Goal: Transaction & Acquisition: Purchase product/service

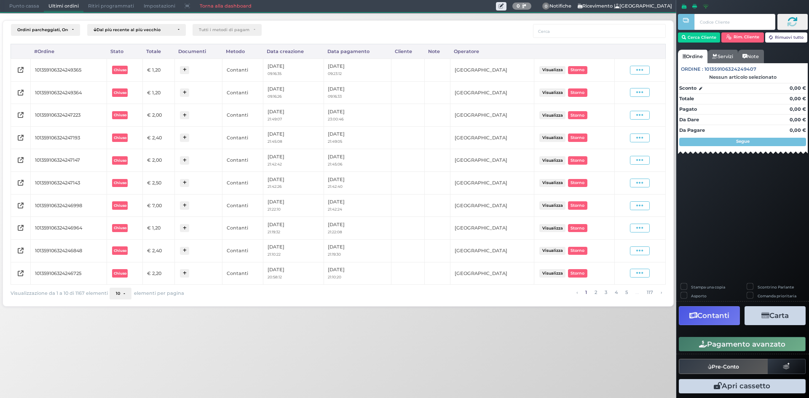
click at [30, 4] on span "Punto cassa" at bounding box center [24, 6] width 39 height 12
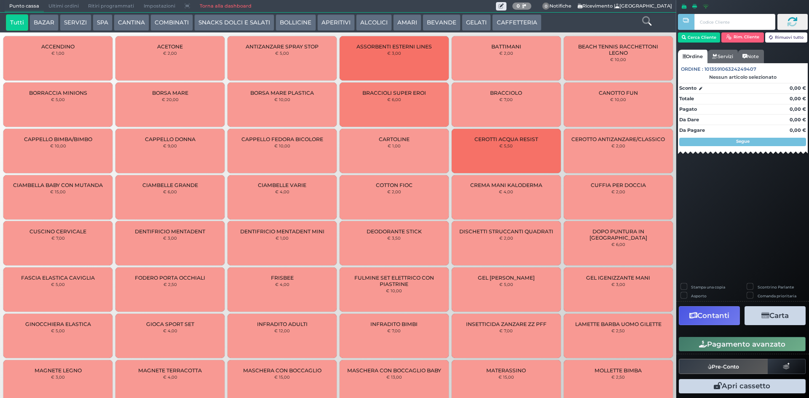
click at [503, 17] on button "CAFFETTERIA" at bounding box center [516, 22] width 49 height 17
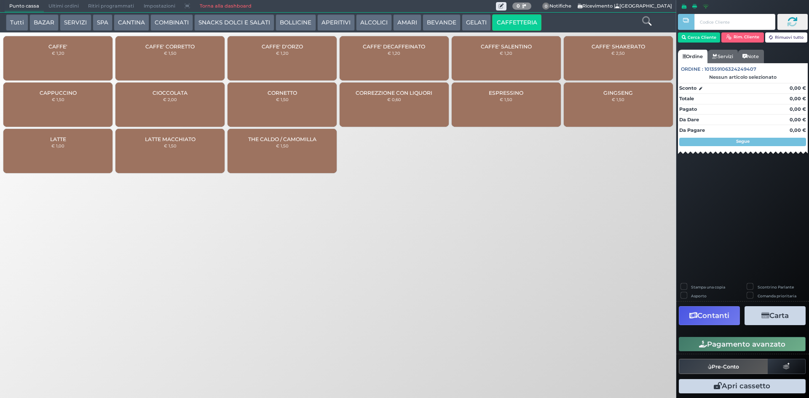
click at [52, 56] on div "CAFFE' € 1,20" at bounding box center [57, 58] width 109 height 44
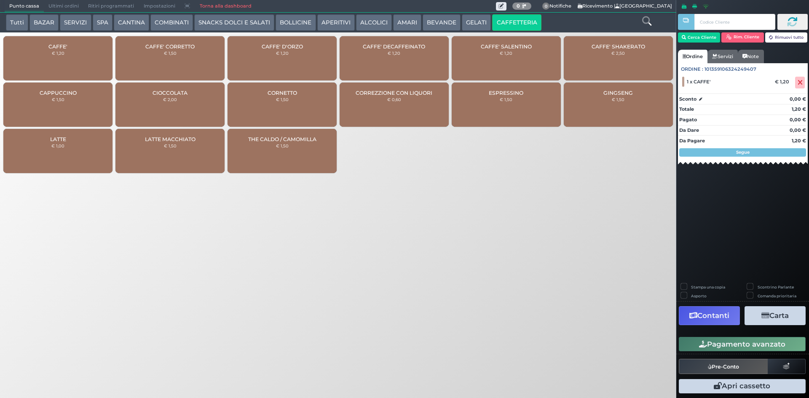
click at [715, 348] on button "Pagamento avanzato" at bounding box center [742, 344] width 127 height 14
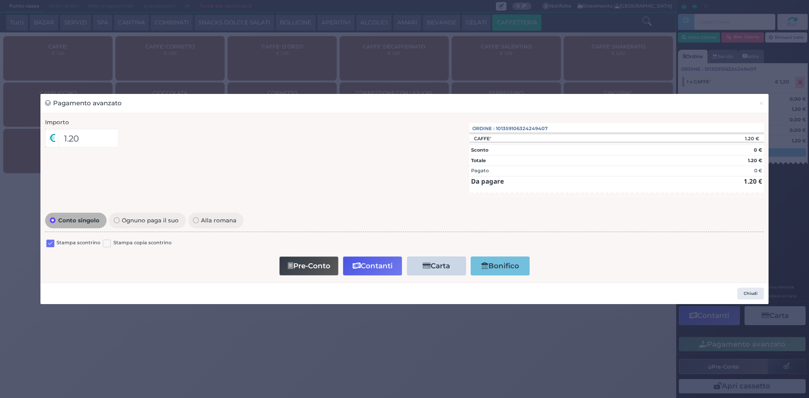
click at [48, 245] on label at bounding box center [50, 244] width 8 height 8
click at [0, 0] on input "checkbox" at bounding box center [0, 0] width 0 height 0
click at [376, 269] on button "Contanti" at bounding box center [372, 266] width 59 height 19
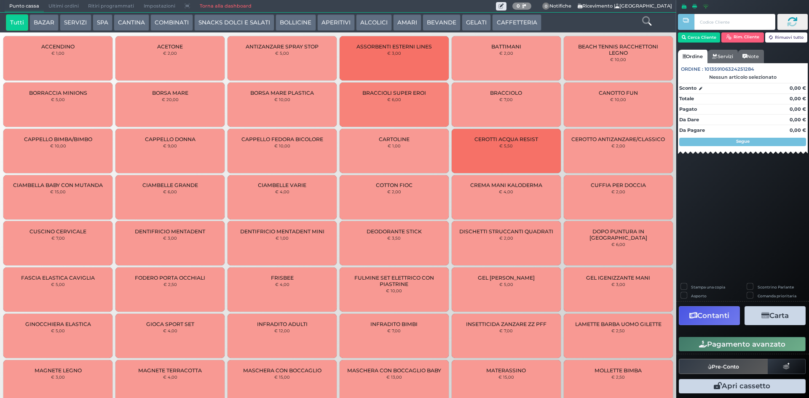
click at [507, 24] on button "CAFFETTERIA" at bounding box center [516, 22] width 49 height 17
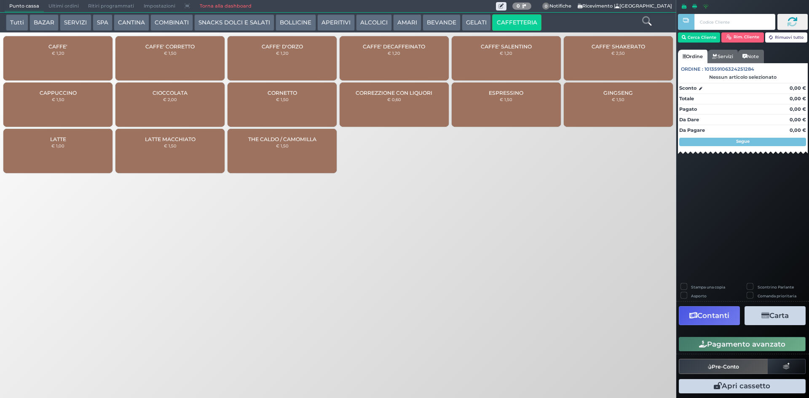
click at [62, 47] on span "CAFFE'" at bounding box center [57, 46] width 19 height 6
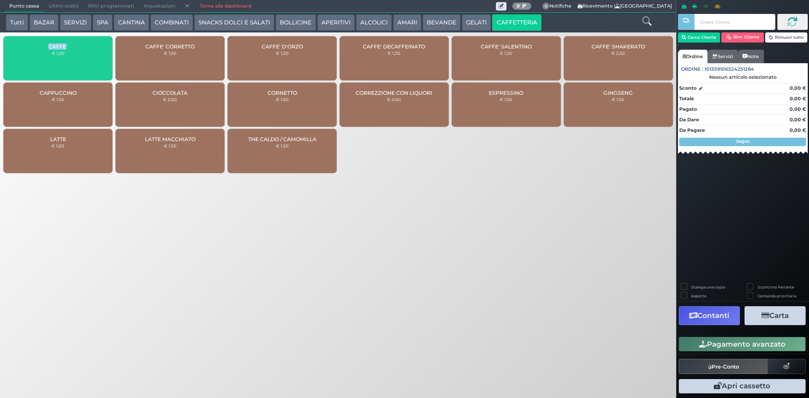
click at [62, 47] on span "CAFFE'" at bounding box center [57, 46] width 19 height 6
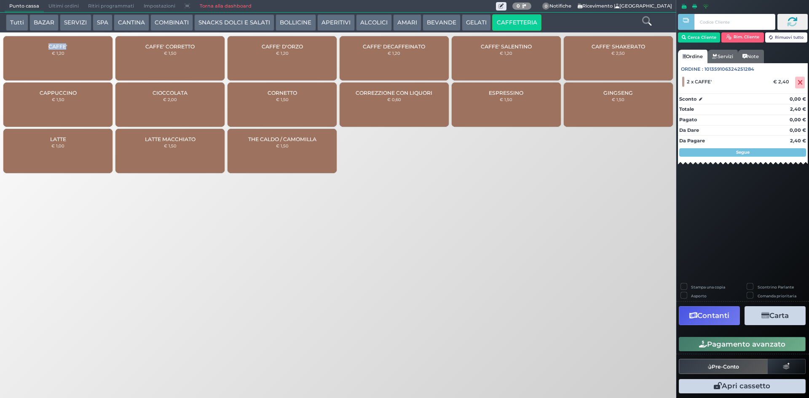
click at [714, 344] on button "Pagamento avanzato" at bounding box center [742, 344] width 127 height 14
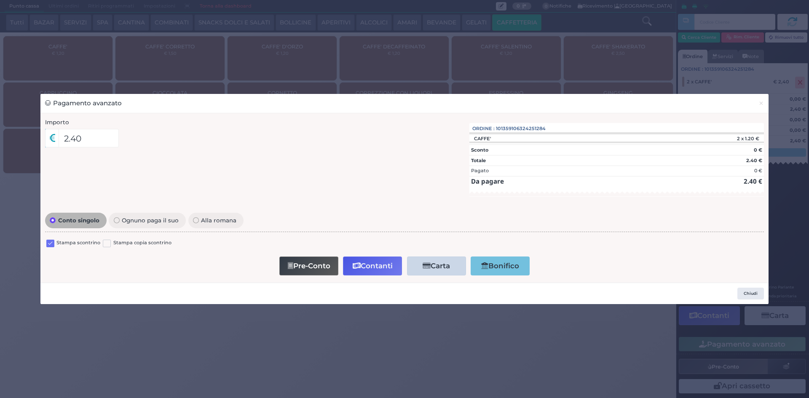
click at [49, 242] on label at bounding box center [50, 244] width 8 height 8
click at [0, 0] on input "checkbox" at bounding box center [0, 0] width 0 height 0
click at [379, 270] on button "Contanti" at bounding box center [372, 266] width 59 height 19
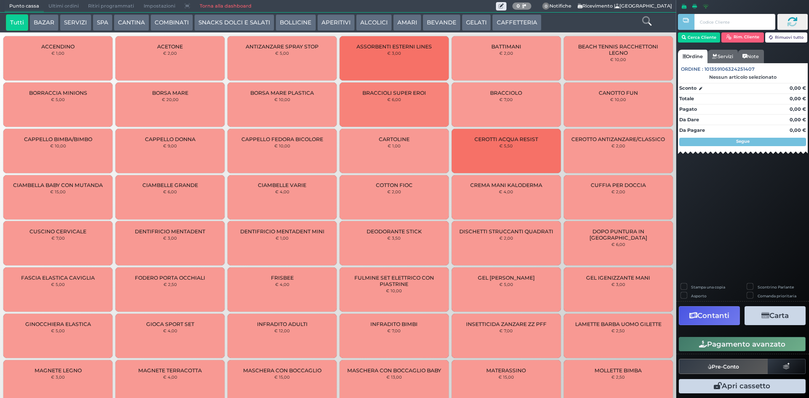
click at [511, 24] on button "CAFFETTERIA" at bounding box center [516, 22] width 49 height 17
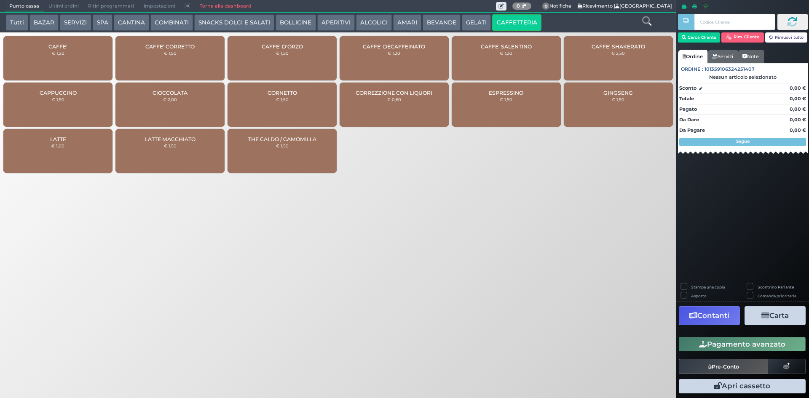
click at [79, 65] on div "CAFFE' € 1,20" at bounding box center [57, 58] width 109 height 44
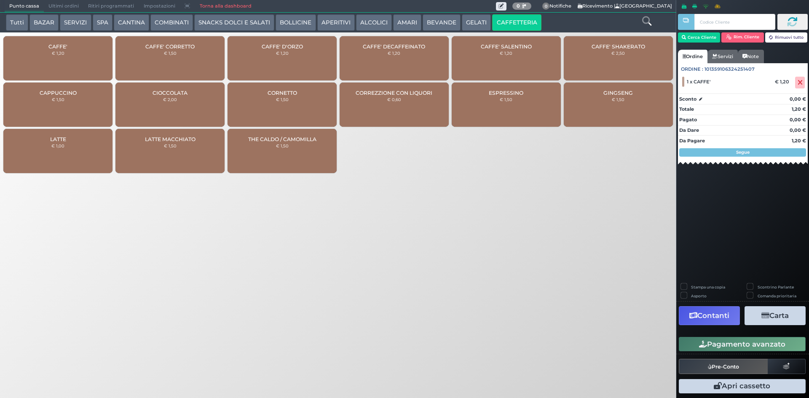
click at [79, 65] on div "CAFFE' € 1,20" at bounding box center [57, 58] width 109 height 44
click at [732, 343] on button "Pagamento avanzato" at bounding box center [742, 344] width 127 height 14
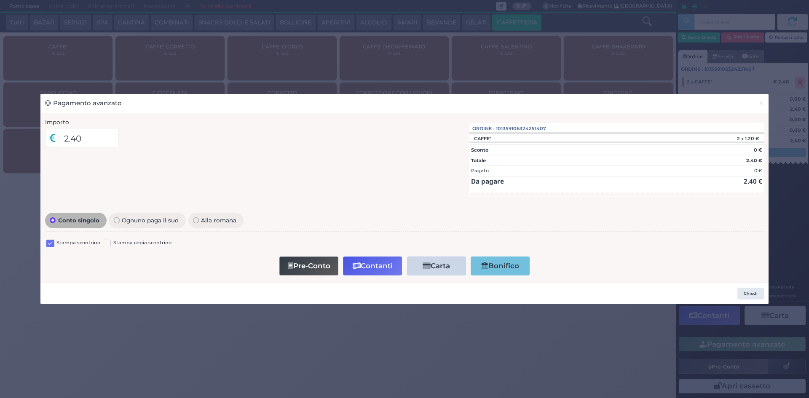
click at [50, 244] on label at bounding box center [50, 244] width 8 height 8
click at [0, 0] on input "checkbox" at bounding box center [0, 0] width 0 height 0
click at [373, 270] on button "Contanti" at bounding box center [372, 266] width 59 height 19
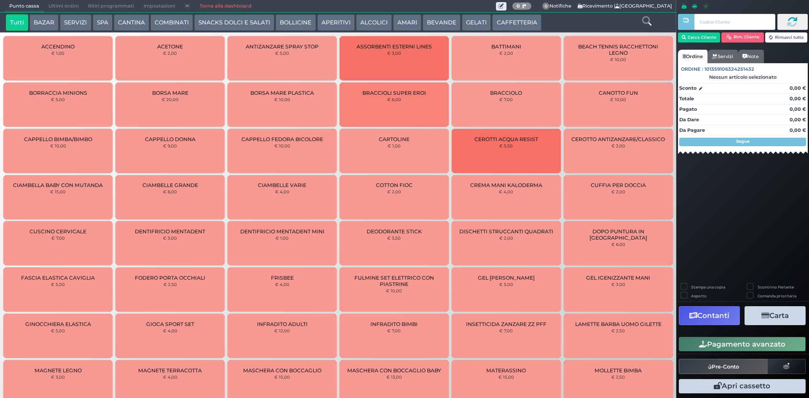
click at [59, 65] on div "ACCENDINO € 1,00" at bounding box center [57, 58] width 109 height 44
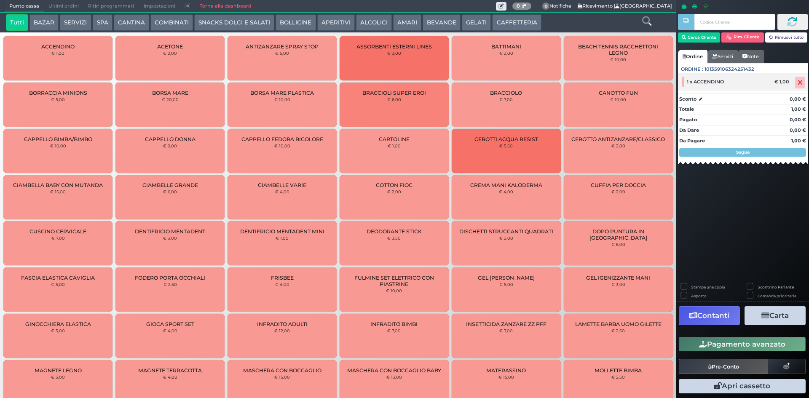
click at [801, 87] on span at bounding box center [800, 83] width 10 height 12
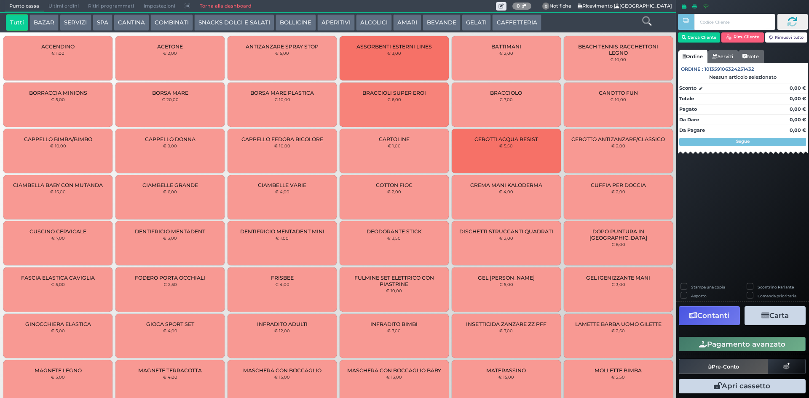
click at [512, 19] on button "CAFFETTERIA" at bounding box center [516, 22] width 49 height 17
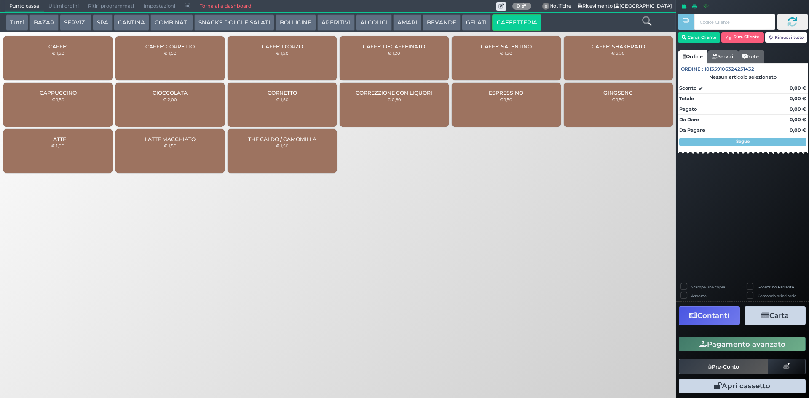
click at [67, 56] on div "CAFFE' € 1,20" at bounding box center [57, 58] width 109 height 44
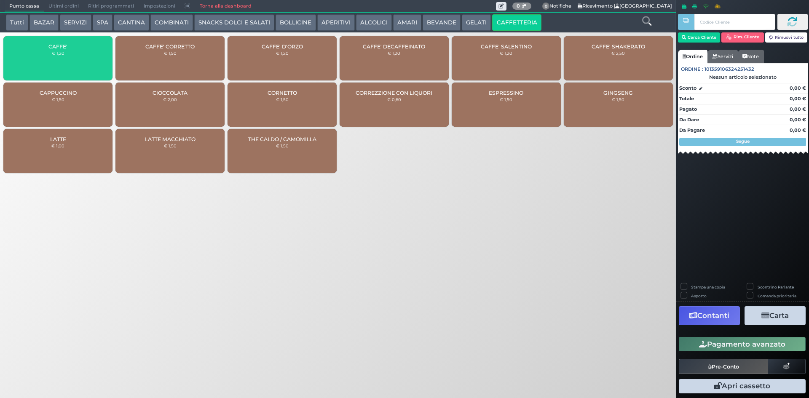
click at [65, 55] on div "CAFFE' € 1,20" at bounding box center [57, 58] width 109 height 44
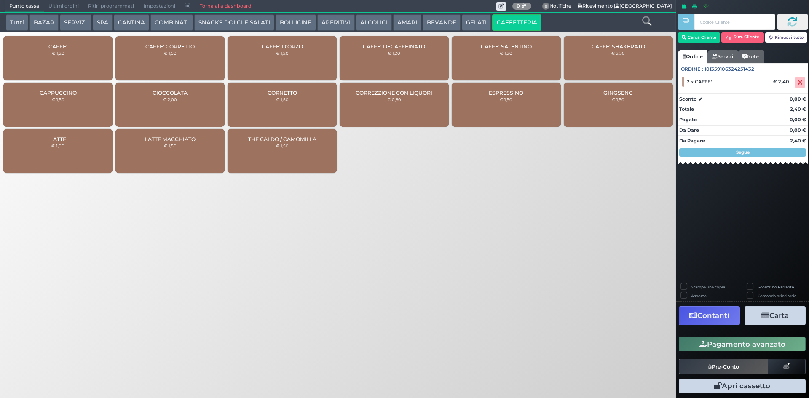
click at [693, 341] on button "Pagamento avanzato" at bounding box center [742, 344] width 127 height 14
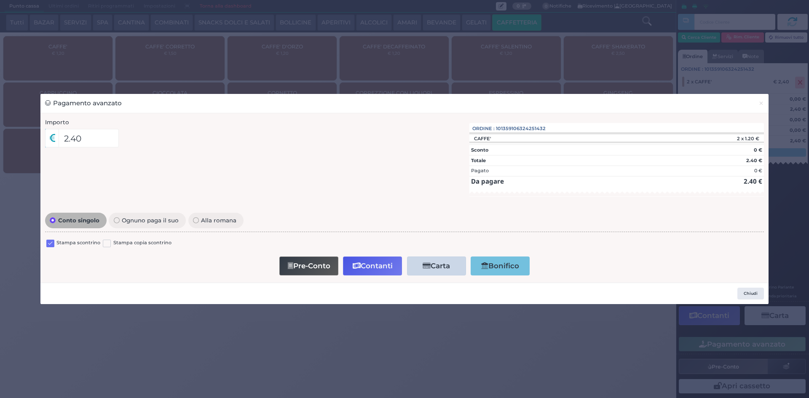
click at [48, 244] on label at bounding box center [50, 244] width 8 height 8
click at [0, 0] on input "checkbox" at bounding box center [0, 0] width 0 height 0
click at [370, 268] on button "Contanti" at bounding box center [372, 266] width 59 height 19
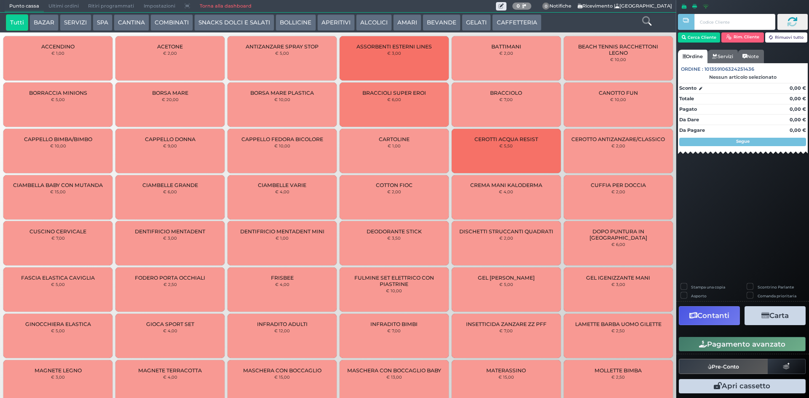
click at [520, 21] on button "CAFFETTERIA" at bounding box center [516, 22] width 49 height 17
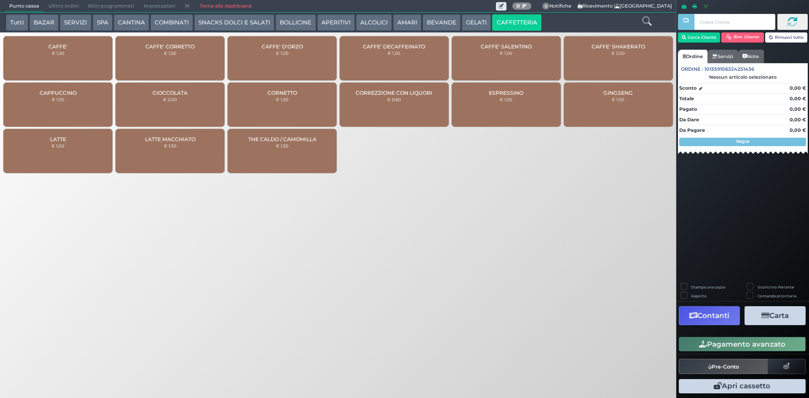
click at [77, 46] on div "CAFFE' € 1,20" at bounding box center [57, 58] width 109 height 44
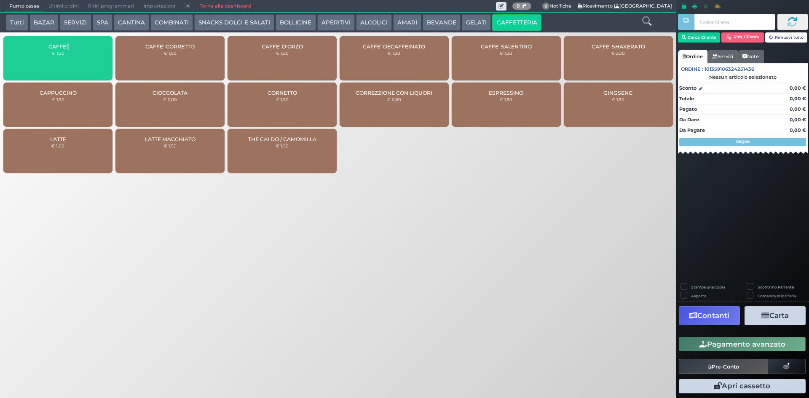
click at [78, 46] on div "CAFFE' € 1,20" at bounding box center [57, 58] width 109 height 44
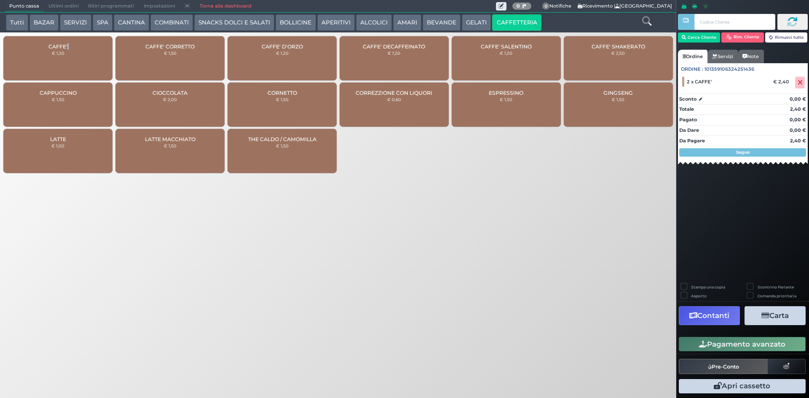
click at [743, 342] on button "Pagamento avanzato" at bounding box center [742, 344] width 127 height 14
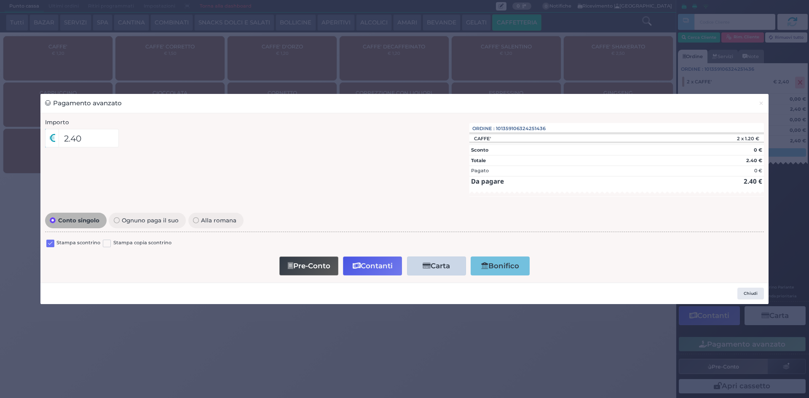
click at [52, 244] on label at bounding box center [50, 244] width 8 height 8
click at [0, 0] on input "checkbox" at bounding box center [0, 0] width 0 height 0
click at [357, 266] on icon "button" at bounding box center [357, 265] width 8 height 7
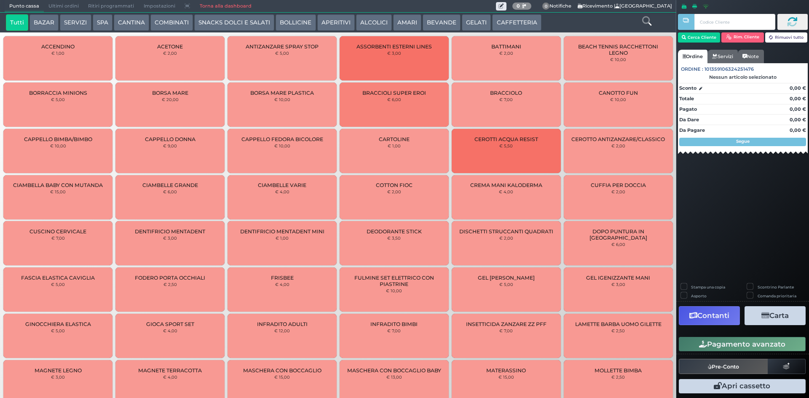
click at [513, 16] on button "CAFFETTERIA" at bounding box center [516, 22] width 49 height 17
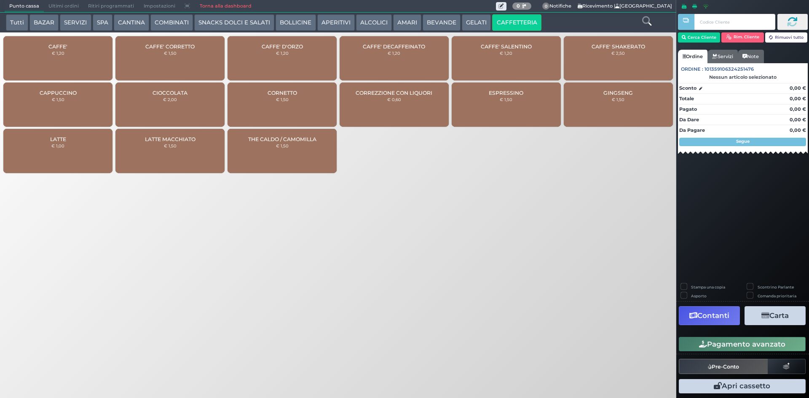
click at [68, 47] on div "CAFFE' € 1,20" at bounding box center [57, 58] width 109 height 44
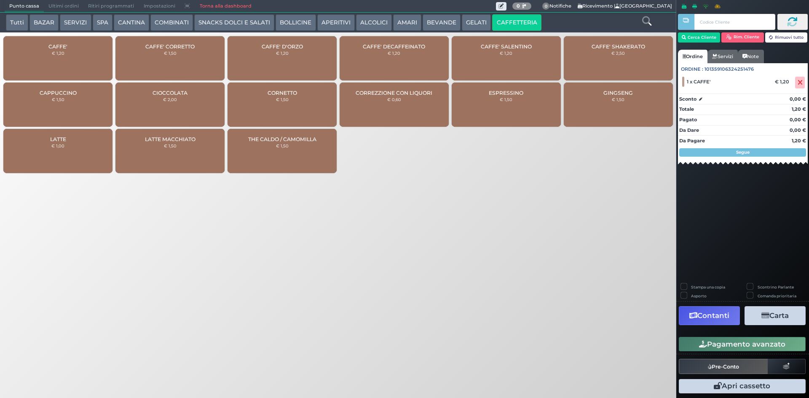
click at [735, 344] on button "Pagamento avanzato" at bounding box center [742, 344] width 127 height 14
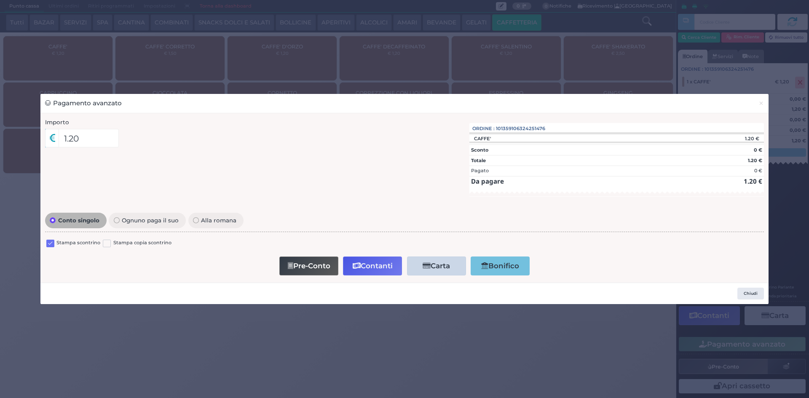
click at [51, 245] on label at bounding box center [50, 244] width 8 height 8
click at [0, 0] on input "checkbox" at bounding box center [0, 0] width 0 height 0
click at [367, 265] on button "Contanti" at bounding box center [372, 266] width 59 height 19
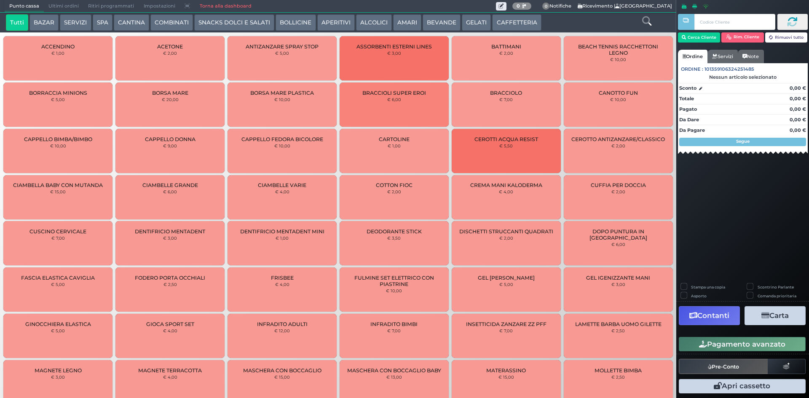
click at [503, 22] on button "CAFFETTERIA" at bounding box center [516, 22] width 49 height 17
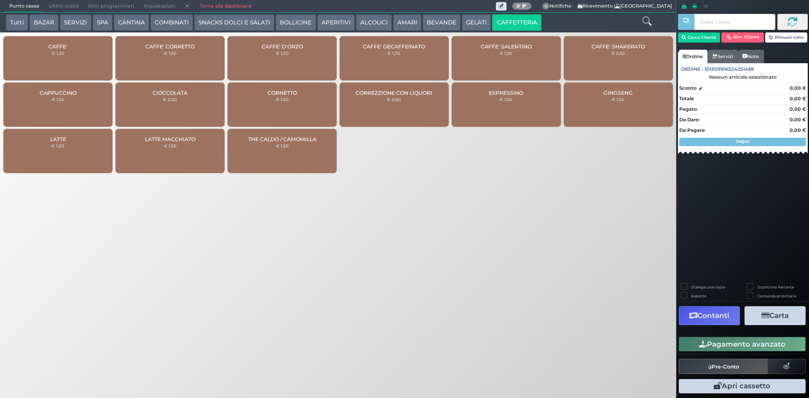
click at [67, 67] on div "CAFFE' € 1,20" at bounding box center [57, 58] width 109 height 44
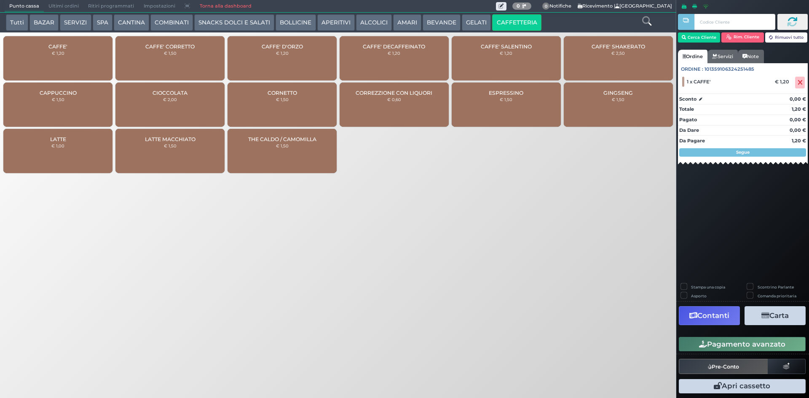
click at [713, 343] on button "Pagamento avanzato" at bounding box center [742, 344] width 127 height 14
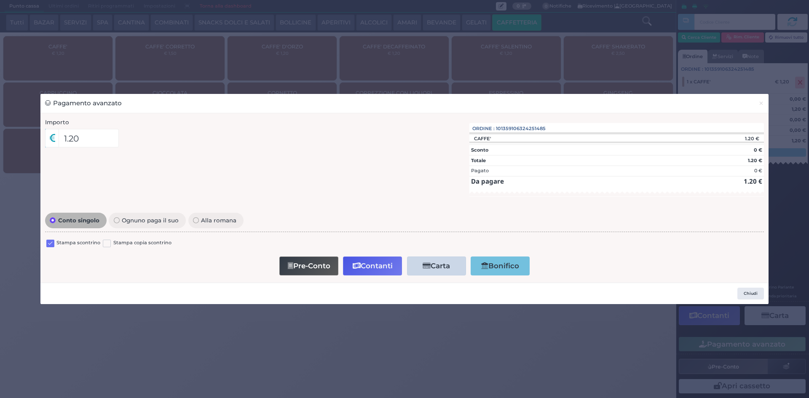
click at [50, 241] on label at bounding box center [50, 244] width 8 height 8
click at [0, 0] on input "checkbox" at bounding box center [0, 0] width 0 height 0
click at [356, 263] on icon "button" at bounding box center [357, 265] width 8 height 7
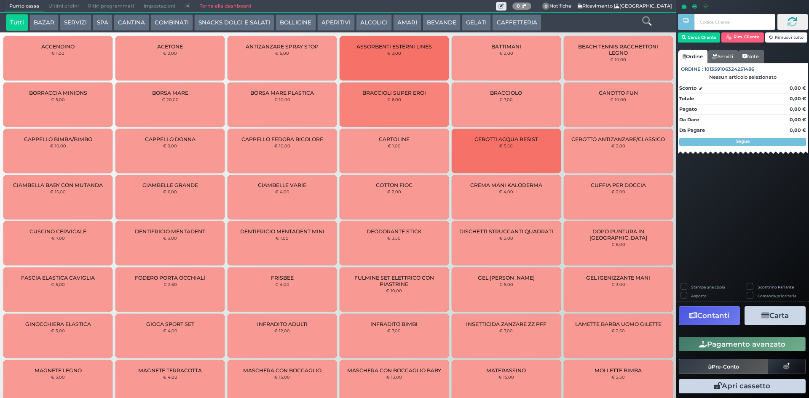
click at [523, 19] on button "CAFFETTERIA" at bounding box center [516, 22] width 49 height 17
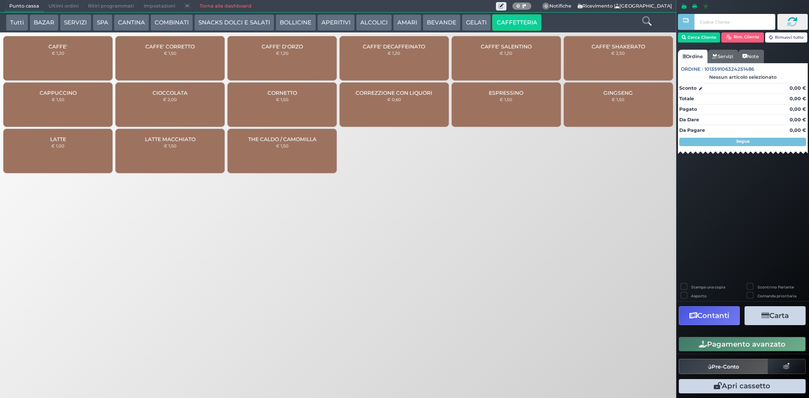
click at [51, 59] on div "CAFFE' € 1,20" at bounding box center [57, 58] width 109 height 44
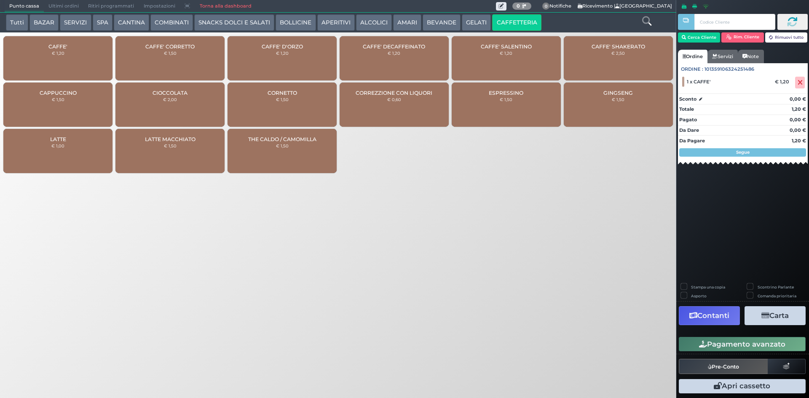
click at [749, 344] on button "Pagamento avanzato" at bounding box center [742, 344] width 127 height 14
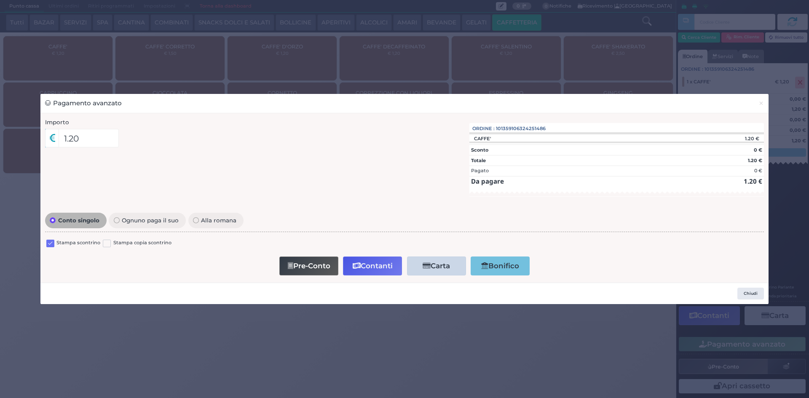
click at [51, 241] on label at bounding box center [50, 244] width 8 height 8
click at [0, 0] on input "checkbox" at bounding box center [0, 0] width 0 height 0
click at [364, 268] on button "Contanti" at bounding box center [372, 266] width 59 height 19
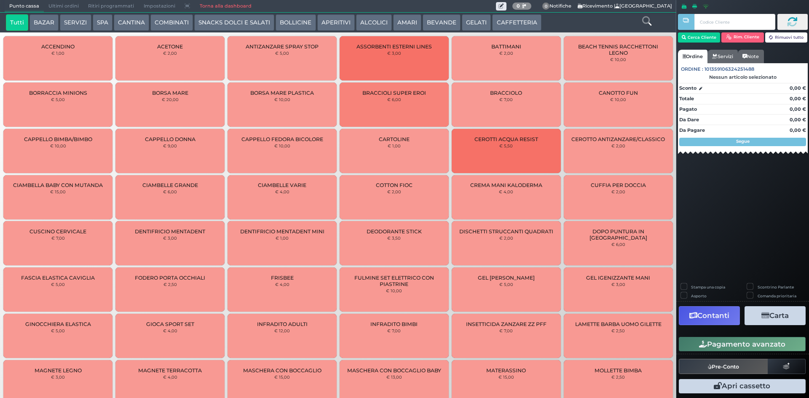
click at [503, 13] on div "Tutti BAZAR SERVIZI SPA [GEOGRAPHIC_DATA] COMBINATI SNACKS DOLCI E SALATI BOLLI…" at bounding box center [338, 23] width 676 height 20
click at [503, 22] on button "CAFFETTERIA" at bounding box center [516, 22] width 49 height 17
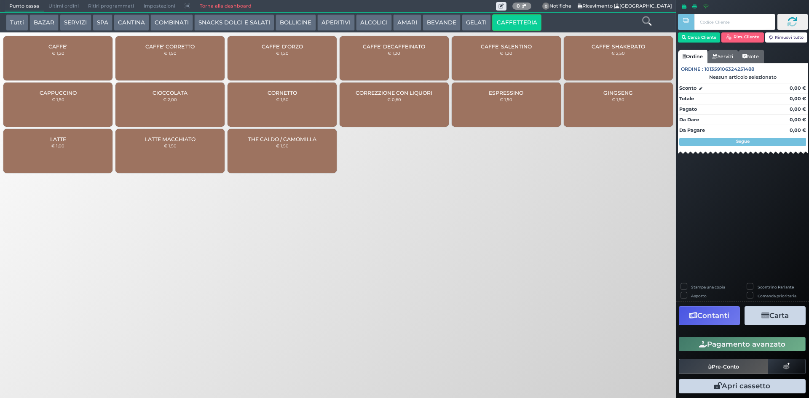
click at [78, 75] on div "CAFFE' € 1,20" at bounding box center [57, 58] width 109 height 44
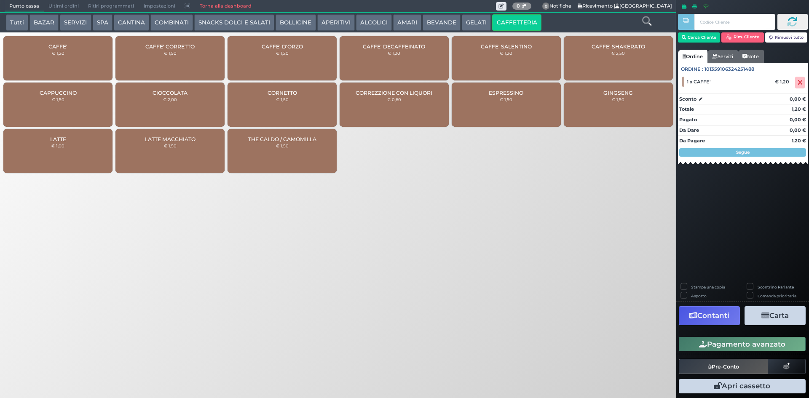
click at [739, 343] on button "Pagamento avanzato" at bounding box center [742, 344] width 127 height 14
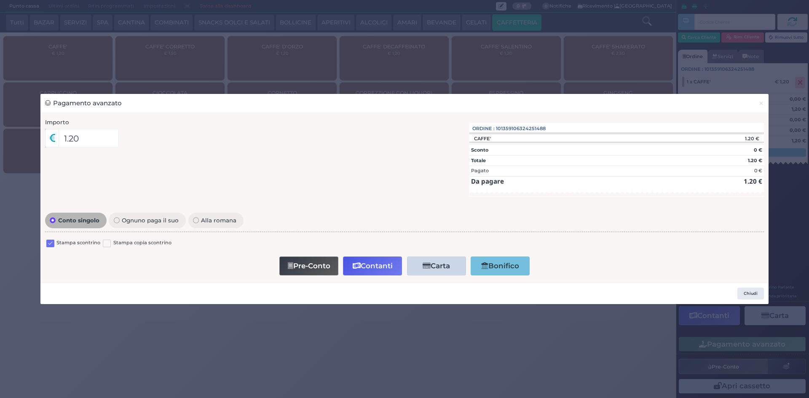
click at [48, 243] on label at bounding box center [50, 244] width 8 height 8
click at [0, 0] on input "checkbox" at bounding box center [0, 0] width 0 height 0
click at [358, 269] on icon "button" at bounding box center [357, 265] width 8 height 7
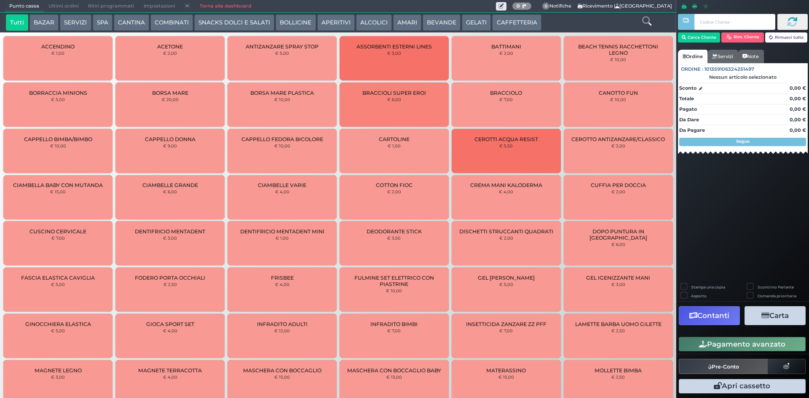
click at [499, 19] on button "CAFFETTERIA" at bounding box center [516, 22] width 49 height 17
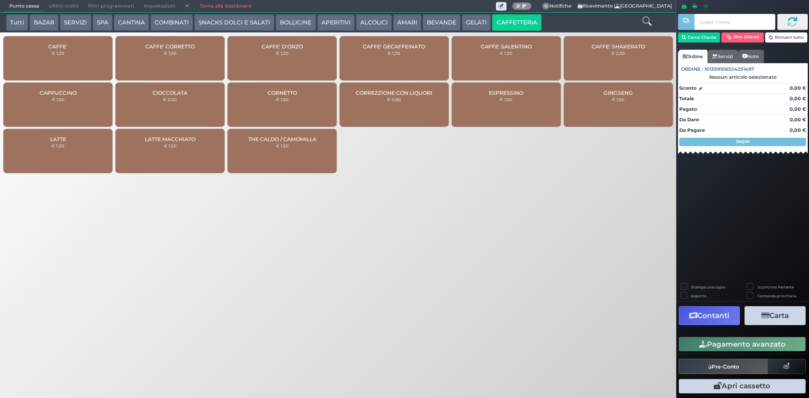
click at [62, 69] on div "CAFFE' € 1,20" at bounding box center [57, 58] width 109 height 44
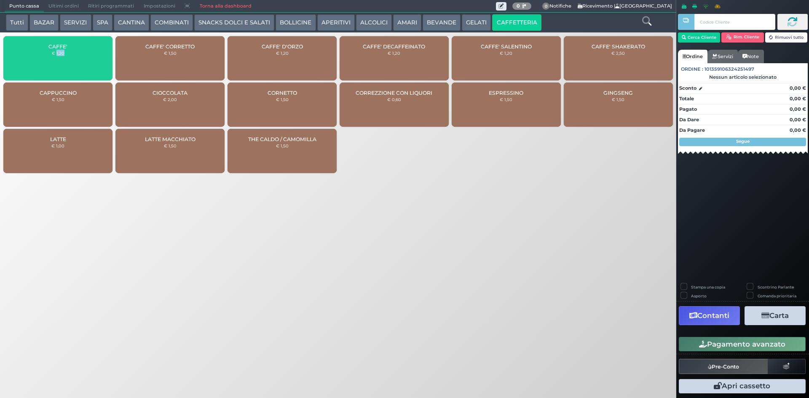
click at [62, 68] on div "CAFFE' € 1,20" at bounding box center [57, 58] width 109 height 44
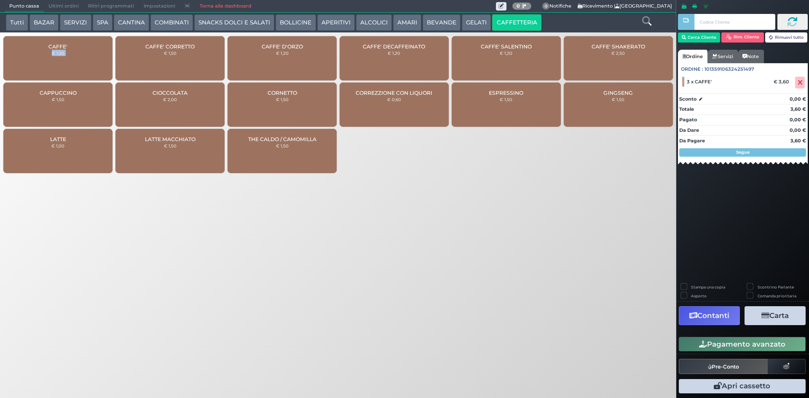
click at [719, 343] on button "Pagamento avanzato" at bounding box center [742, 344] width 127 height 14
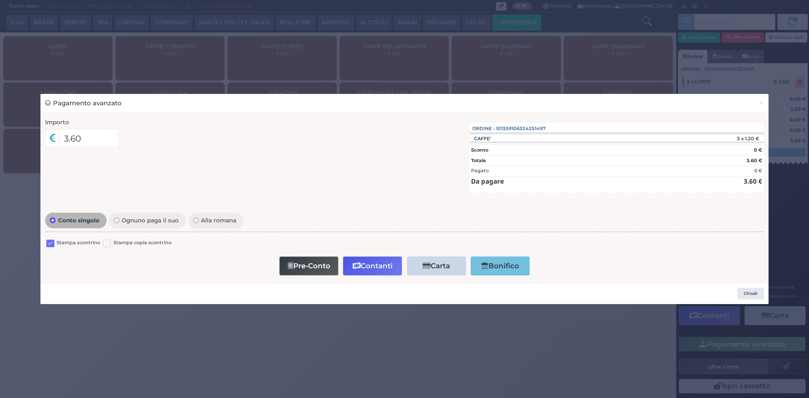
drag, startPoint x: 51, startPoint y: 242, endPoint x: 40, endPoint y: 243, distance: 11.0
click at [51, 242] on label at bounding box center [50, 244] width 8 height 8
click at [0, 0] on input "checkbox" at bounding box center [0, 0] width 0 height 0
click at [376, 266] on button "Contanti" at bounding box center [372, 266] width 59 height 19
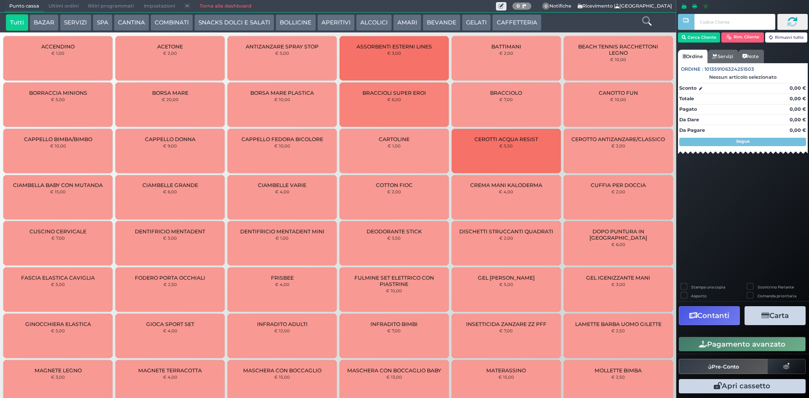
click at [523, 17] on button "CAFFETTERIA" at bounding box center [516, 22] width 49 height 17
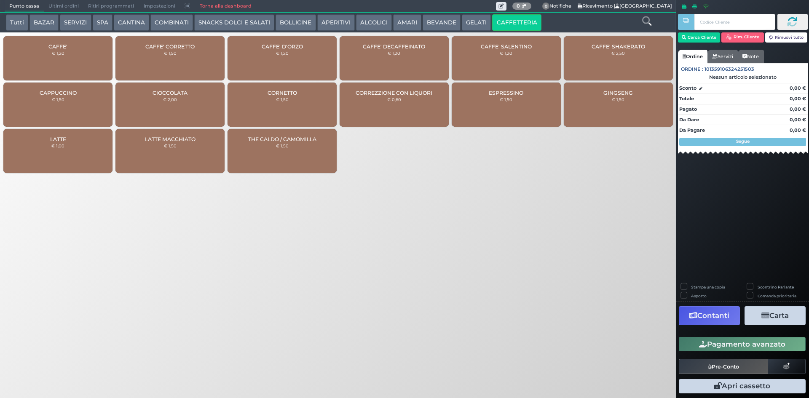
click at [70, 53] on div "CAFFE' € 1,20" at bounding box center [57, 58] width 109 height 44
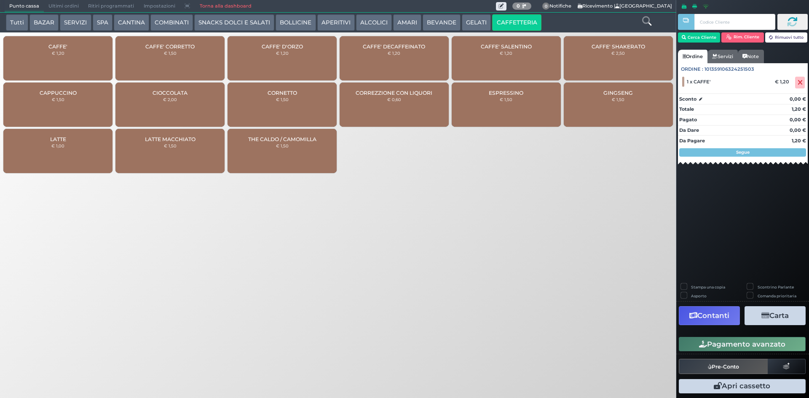
click at [743, 347] on button "Pagamento avanzato" at bounding box center [742, 344] width 127 height 14
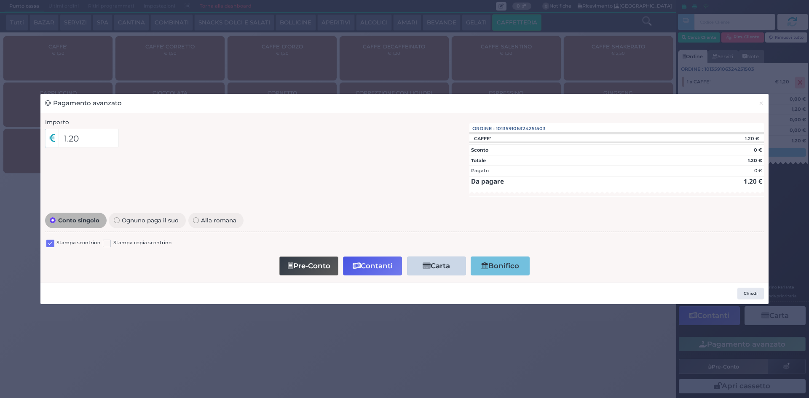
click at [48, 247] on label at bounding box center [50, 244] width 8 height 8
click at [0, 0] on input "checkbox" at bounding box center [0, 0] width 0 height 0
click at [384, 269] on button "Contanti" at bounding box center [372, 266] width 59 height 19
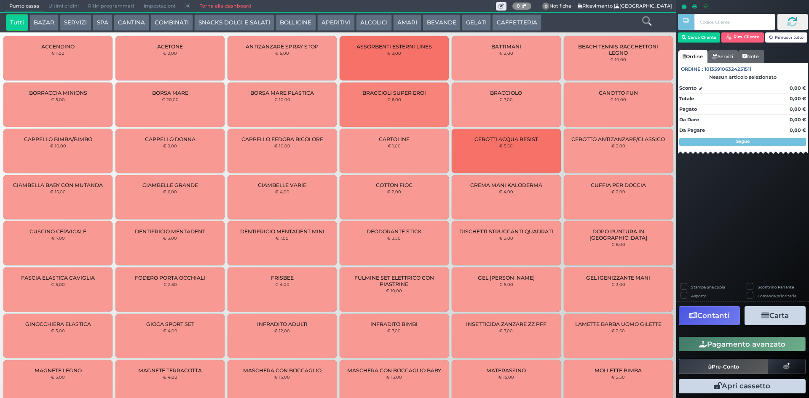
click at [519, 22] on button "CAFFETTERIA" at bounding box center [516, 22] width 49 height 17
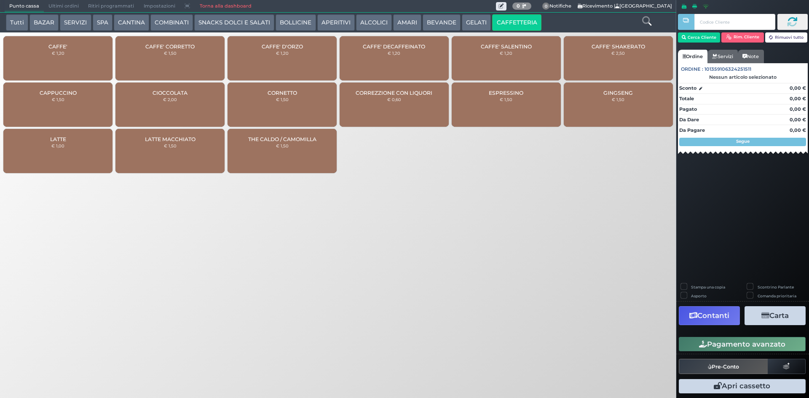
click at [80, 55] on div "CAFFE' € 1,20" at bounding box center [57, 58] width 109 height 44
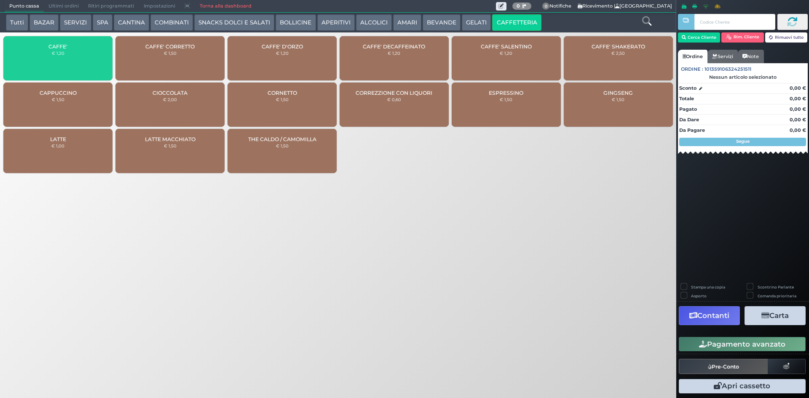
click at [80, 55] on div "CAFFE' € 1,20" at bounding box center [57, 58] width 109 height 44
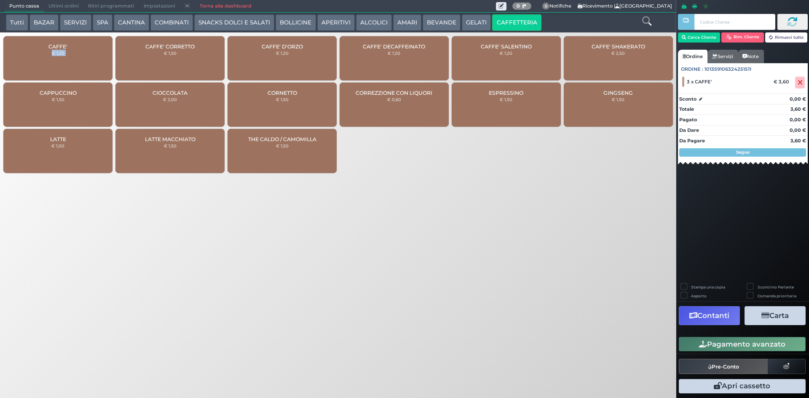
click at [753, 338] on button "Pagamento avanzato" at bounding box center [742, 344] width 127 height 14
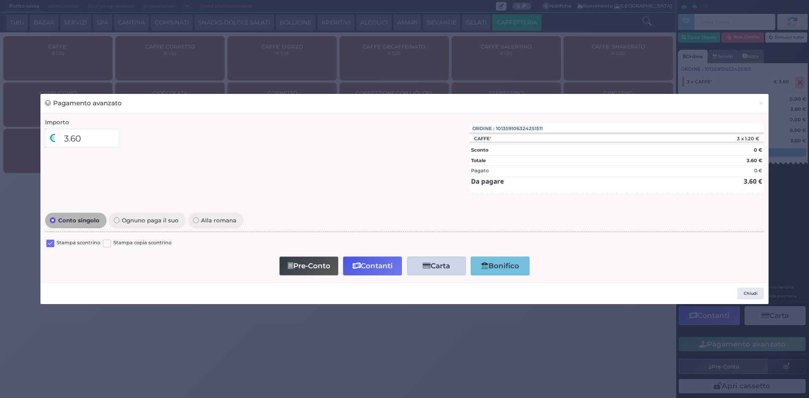
click at [53, 245] on label at bounding box center [50, 244] width 8 height 8
click at [0, 0] on input "checkbox" at bounding box center [0, 0] width 0 height 0
click at [365, 265] on button "Contanti" at bounding box center [372, 266] width 59 height 19
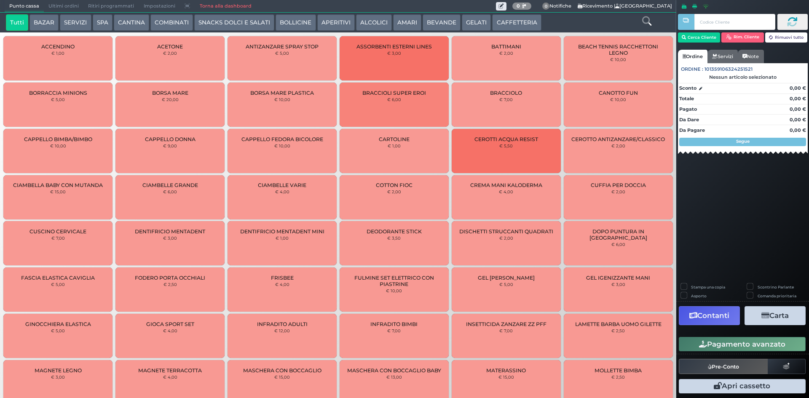
click at [510, 28] on button "CAFFETTERIA" at bounding box center [516, 22] width 49 height 17
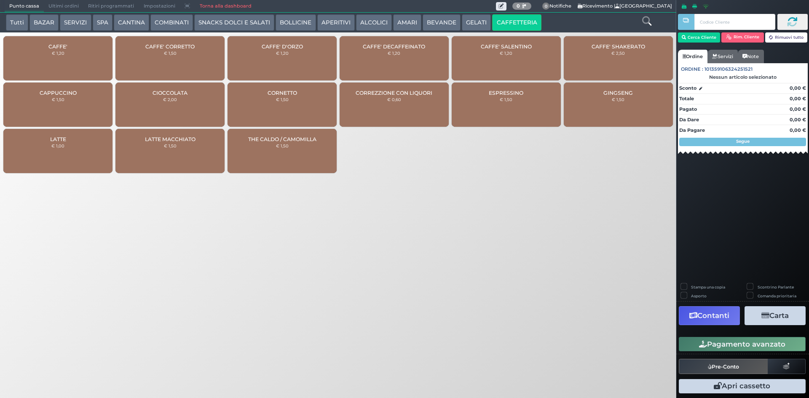
click at [65, 62] on div "CAFFE' € 1,20" at bounding box center [57, 58] width 109 height 44
click at [66, 62] on div "CAFFE' € 1,20" at bounding box center [57, 58] width 109 height 44
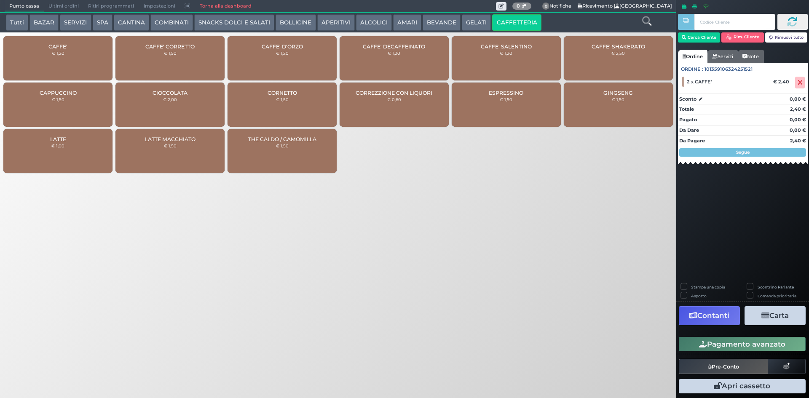
drag, startPoint x: 709, startPoint y: 349, endPoint x: 684, endPoint y: 333, distance: 29.2
click at [708, 348] on button "Pagamento avanzato" at bounding box center [742, 344] width 127 height 14
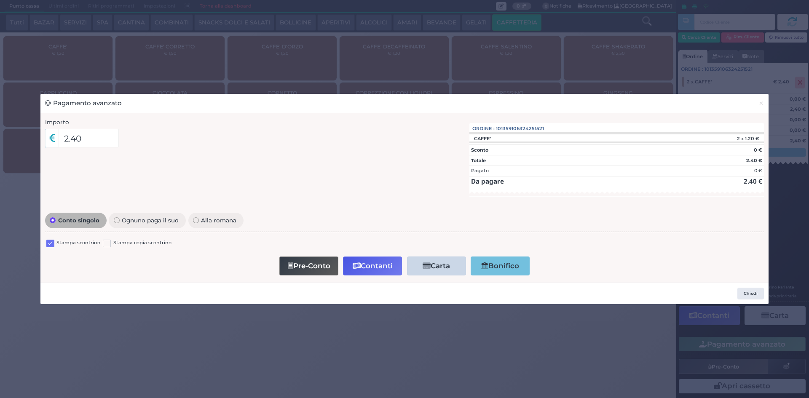
click at [52, 242] on label at bounding box center [50, 244] width 8 height 8
click at [0, 0] on input "checkbox" at bounding box center [0, 0] width 0 height 0
click at [370, 266] on button "Contanti" at bounding box center [372, 266] width 59 height 19
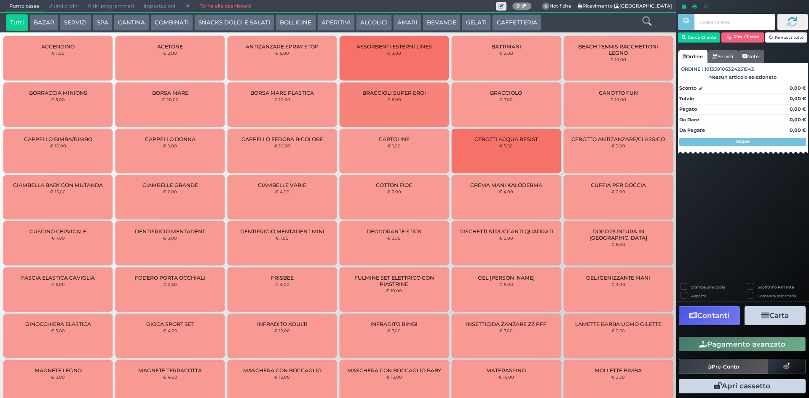
click at [509, 23] on button "CAFFETTERIA" at bounding box center [516, 22] width 49 height 17
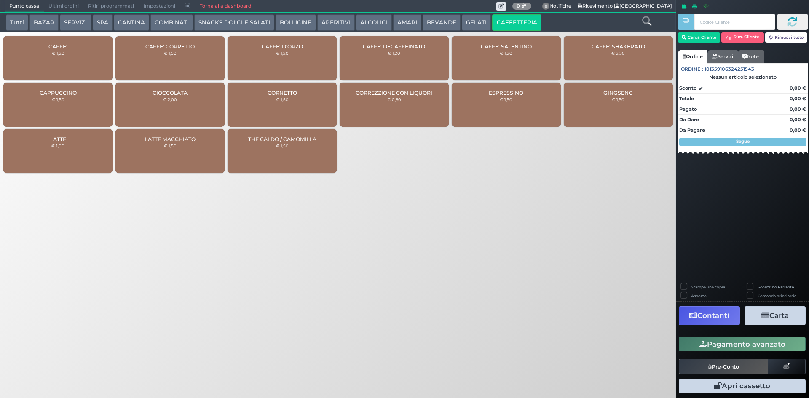
click at [72, 64] on div "CAFFE' € 1,20" at bounding box center [57, 58] width 109 height 44
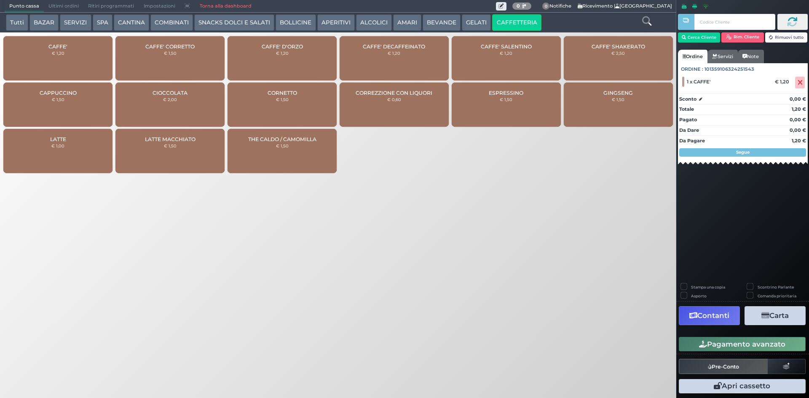
click at [711, 350] on button "Pagamento avanzato" at bounding box center [742, 344] width 127 height 14
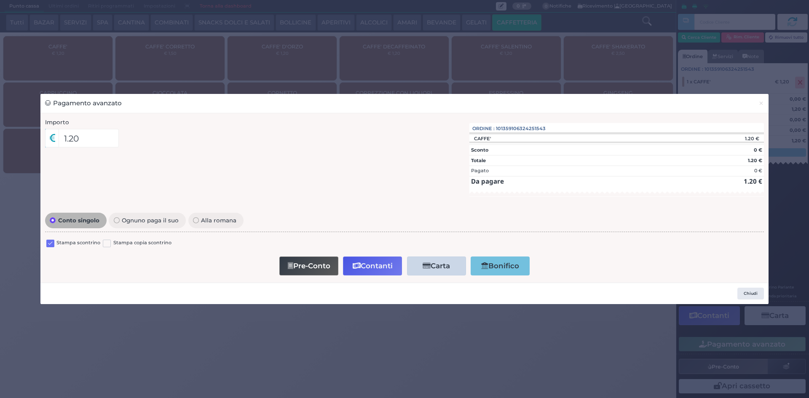
click at [48, 244] on label at bounding box center [50, 244] width 8 height 8
click at [0, 0] on input "checkbox" at bounding box center [0, 0] width 0 height 0
click at [385, 265] on button "Contanti" at bounding box center [372, 266] width 59 height 19
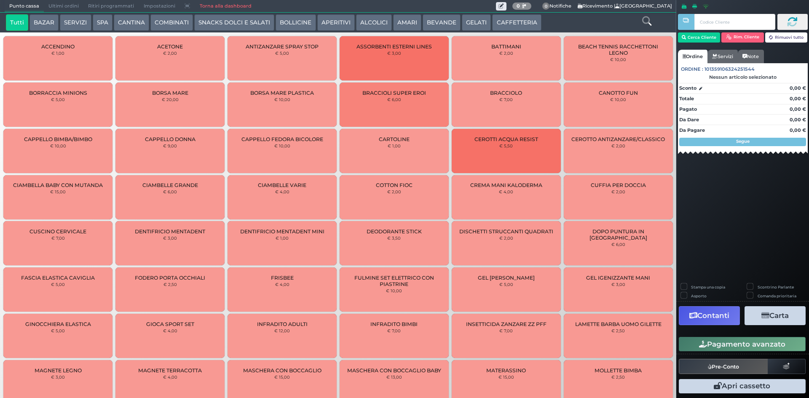
drag, startPoint x: 498, startPoint y: 16, endPoint x: 337, endPoint y: 4, distance: 160.5
click at [498, 16] on button "CAFFETTERIA" at bounding box center [516, 22] width 49 height 17
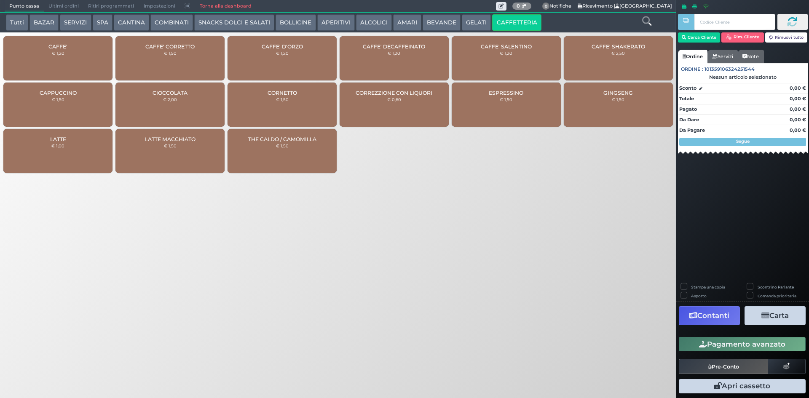
click at [45, 53] on div "CAFFE' € 1,20" at bounding box center [57, 58] width 109 height 44
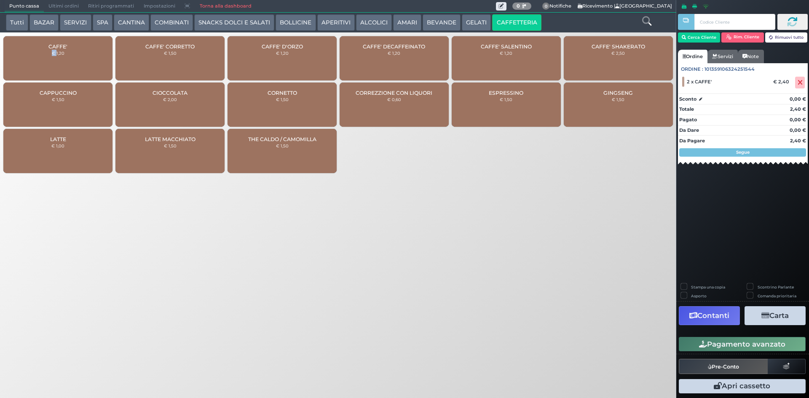
click at [712, 343] on button "Pagamento avanzato" at bounding box center [742, 344] width 127 height 14
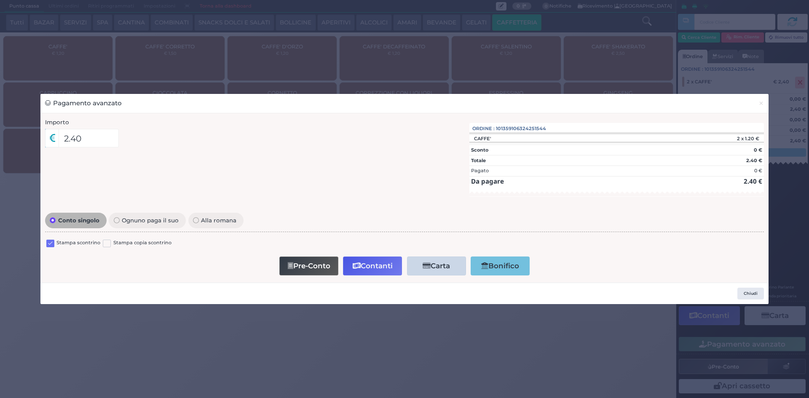
click at [50, 243] on label at bounding box center [50, 244] width 8 height 8
click at [0, 0] on input "checkbox" at bounding box center [0, 0] width 0 height 0
click at [373, 265] on button "Contanti" at bounding box center [372, 266] width 59 height 19
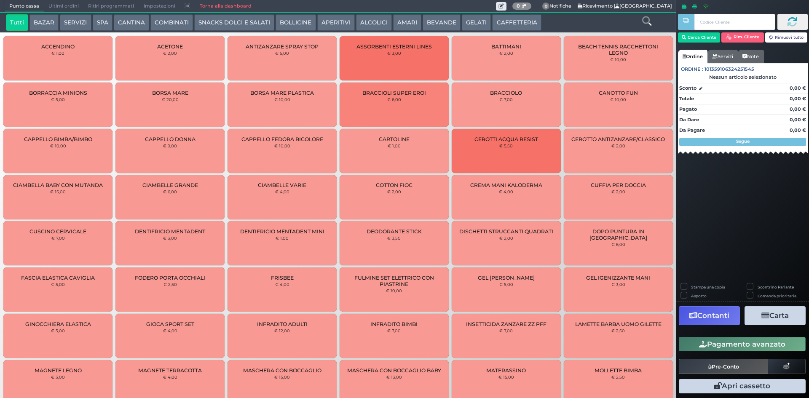
click at [515, 24] on button "CAFFETTERIA" at bounding box center [516, 22] width 49 height 17
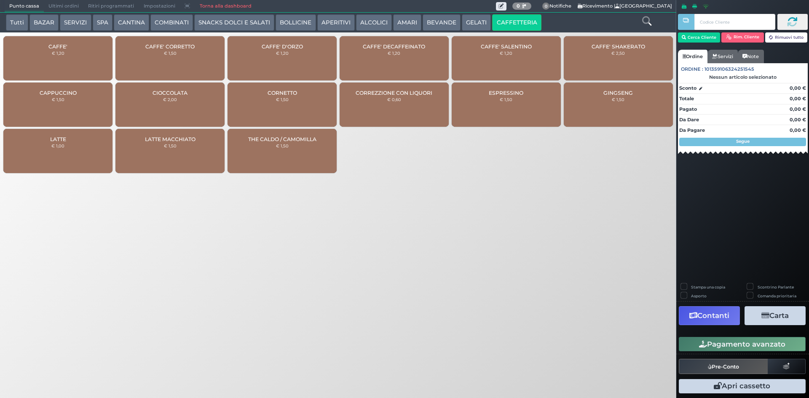
click at [88, 64] on div "CAFFE' € 1,20" at bounding box center [57, 58] width 109 height 44
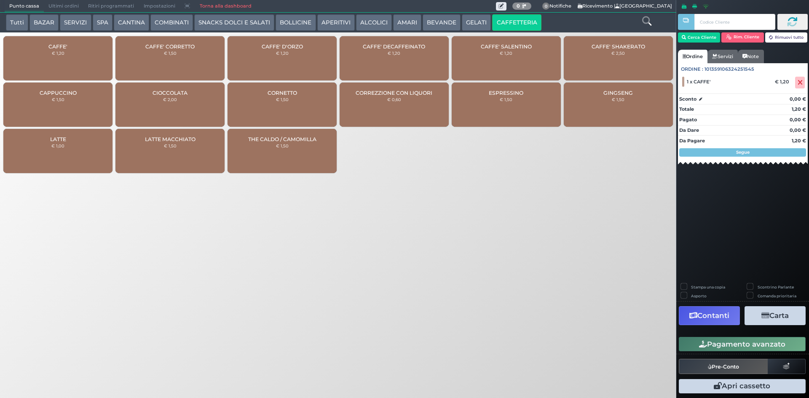
click at [743, 344] on button "Pagamento avanzato" at bounding box center [742, 344] width 127 height 14
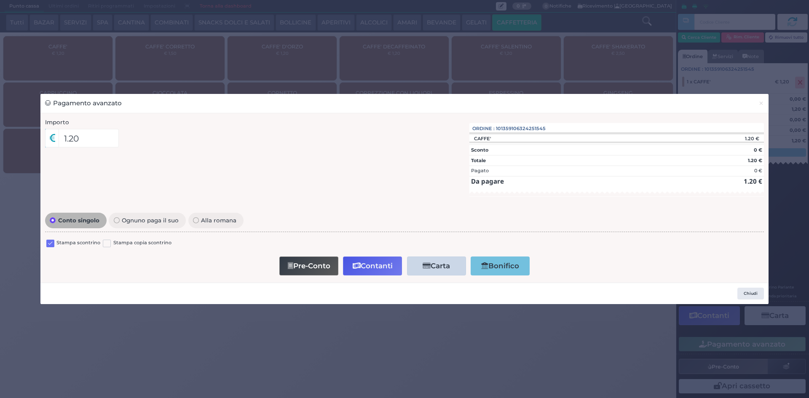
click at [50, 244] on label at bounding box center [50, 244] width 8 height 8
click at [0, 0] on input "checkbox" at bounding box center [0, 0] width 0 height 0
click at [354, 272] on button "Contanti" at bounding box center [372, 266] width 59 height 19
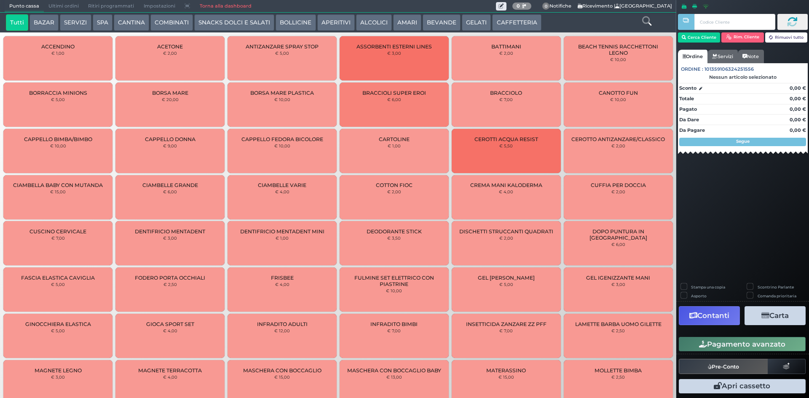
click at [501, 21] on button "CAFFETTERIA" at bounding box center [516, 22] width 49 height 17
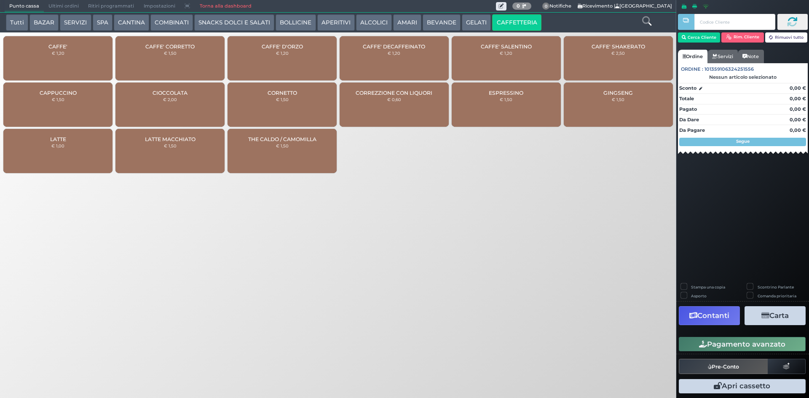
click at [45, 49] on div "CAFFE' € 1,20" at bounding box center [57, 58] width 109 height 44
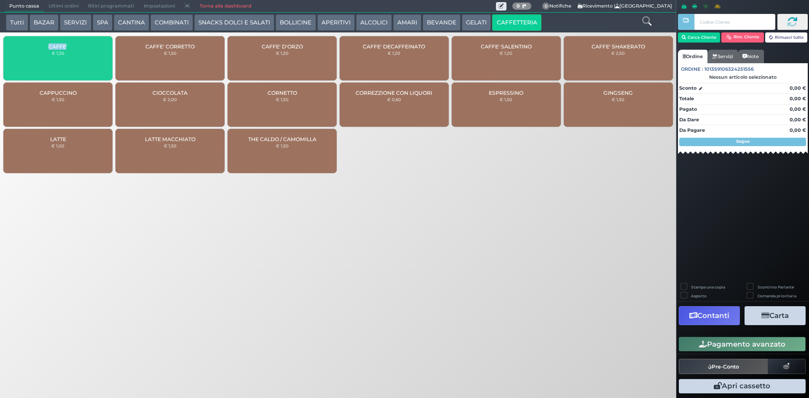
click at [45, 49] on div "CAFFE' € 1,20" at bounding box center [57, 58] width 109 height 44
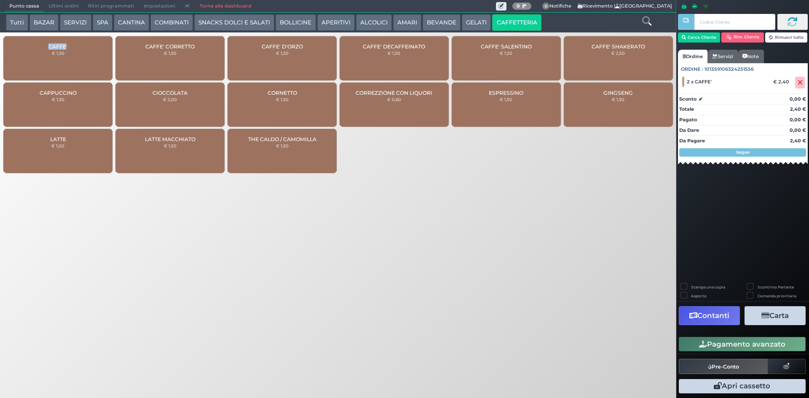
click at [720, 343] on button "Pagamento avanzato" at bounding box center [742, 344] width 127 height 14
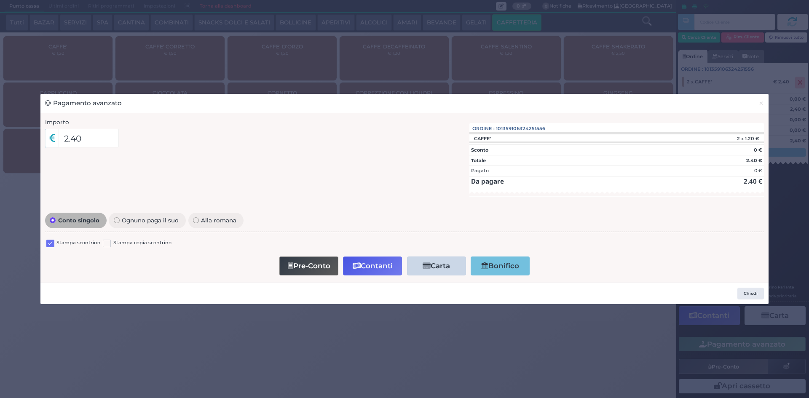
click at [50, 247] on label at bounding box center [50, 244] width 8 height 8
click at [0, 0] on input "checkbox" at bounding box center [0, 0] width 0 height 0
click at [377, 270] on button "Contanti" at bounding box center [372, 266] width 59 height 19
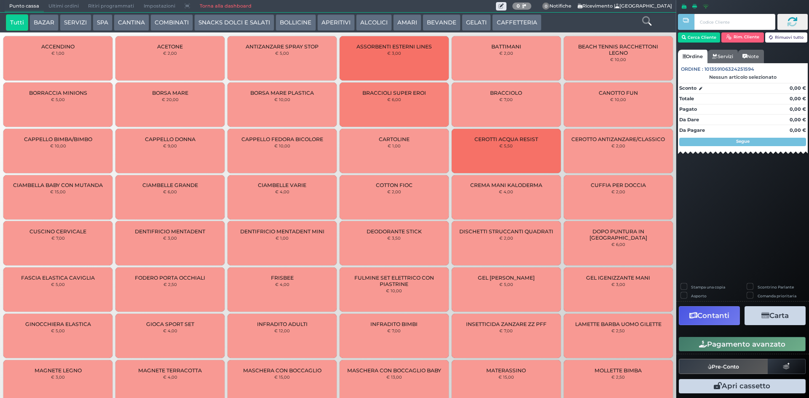
click at [504, 20] on button "CAFFETTERIA" at bounding box center [516, 22] width 49 height 17
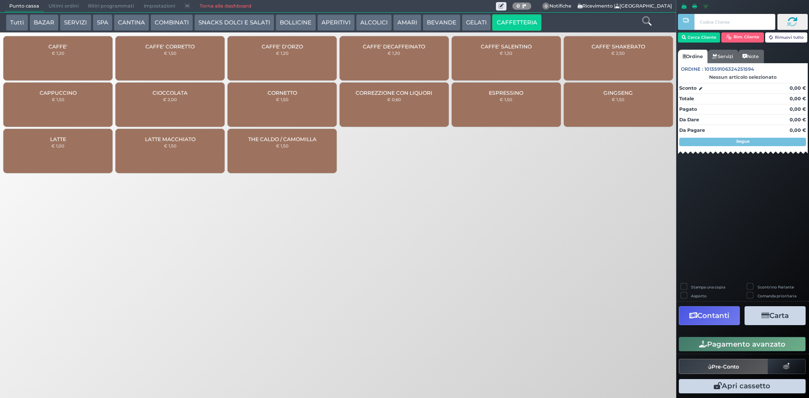
click at [96, 51] on div "CAFFE' € 1,20" at bounding box center [57, 58] width 109 height 44
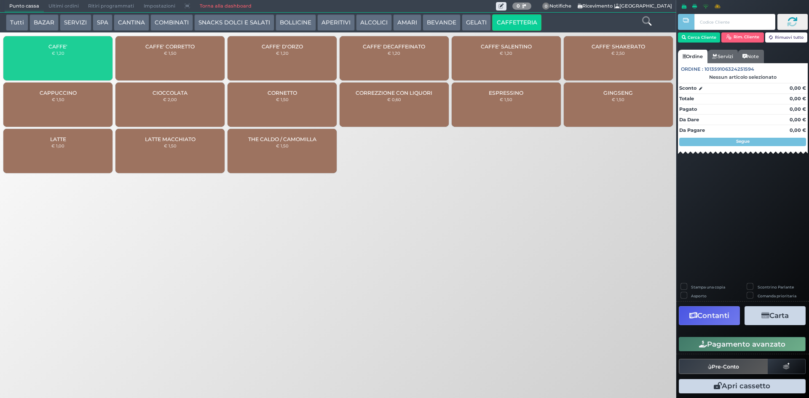
click at [96, 51] on div "CAFFE' € 1,20" at bounding box center [57, 58] width 109 height 44
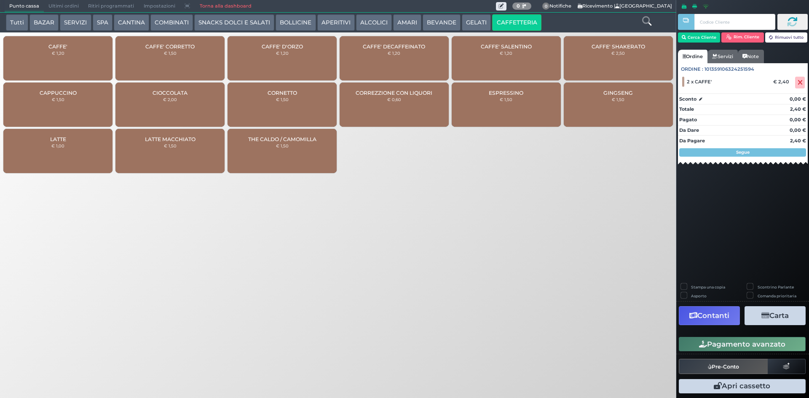
click at [714, 340] on button "Pagamento avanzato" at bounding box center [742, 344] width 127 height 14
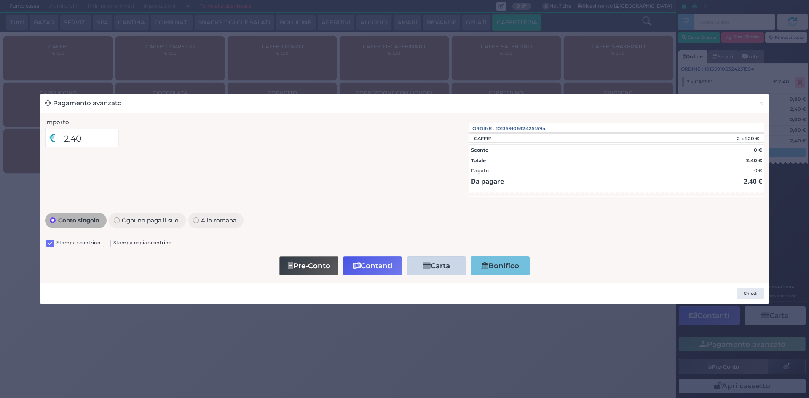
click at [49, 242] on label at bounding box center [50, 244] width 8 height 8
click at [0, 0] on input "checkbox" at bounding box center [0, 0] width 0 height 0
click at [375, 255] on div "Pre-Conto Contanti Carta Addebito Card cliente Bonifico" at bounding box center [405, 266] width 710 height 24
click at [374, 266] on button "Contanti" at bounding box center [372, 266] width 59 height 19
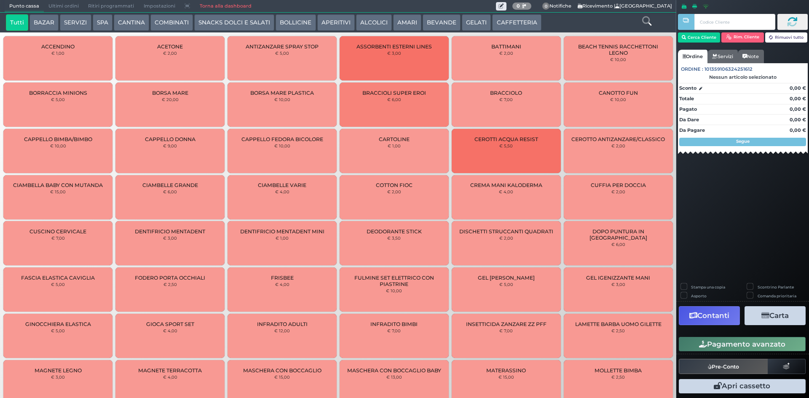
click at [524, 24] on button "CAFFETTERIA" at bounding box center [516, 22] width 49 height 17
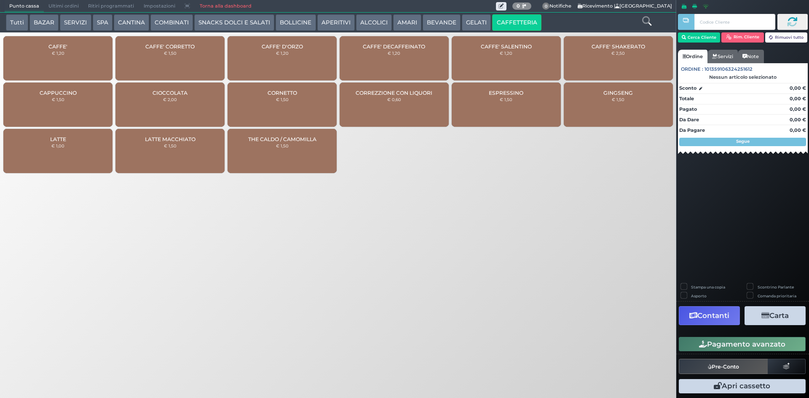
click at [78, 61] on div "CAFFE' € 1,20" at bounding box center [57, 58] width 109 height 44
click at [78, 60] on div "CAFFE' € 1,20" at bounding box center [57, 58] width 109 height 44
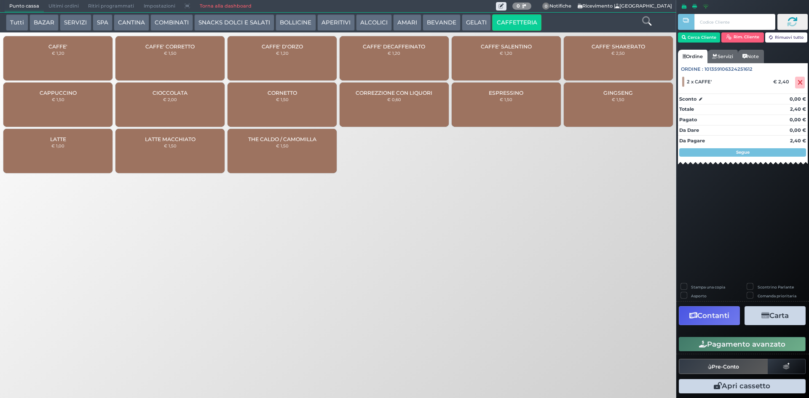
click at [736, 344] on button "Pagamento avanzato" at bounding box center [742, 344] width 127 height 14
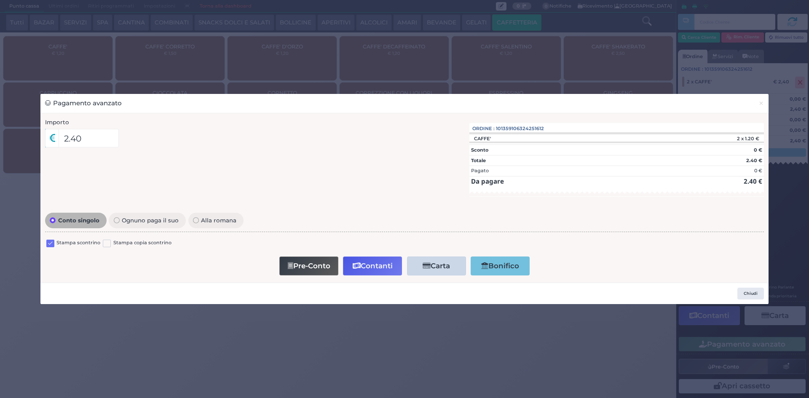
click at [51, 241] on label at bounding box center [50, 244] width 8 height 8
click at [0, 0] on input "checkbox" at bounding box center [0, 0] width 0 height 0
click at [359, 263] on icon "button" at bounding box center [357, 265] width 8 height 7
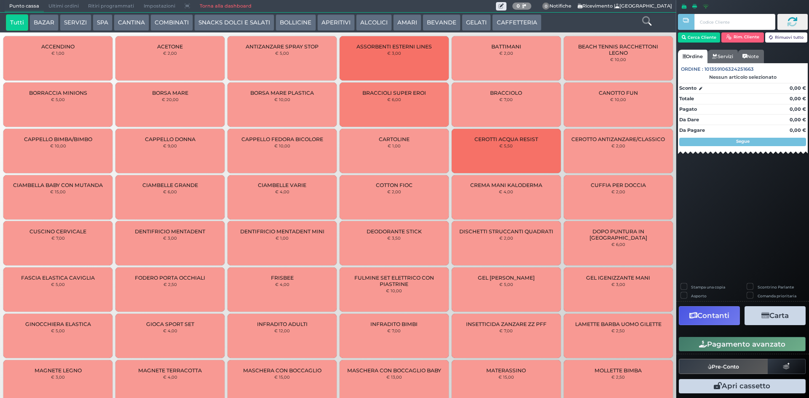
click at [498, 20] on button "CAFFETTERIA" at bounding box center [516, 22] width 49 height 17
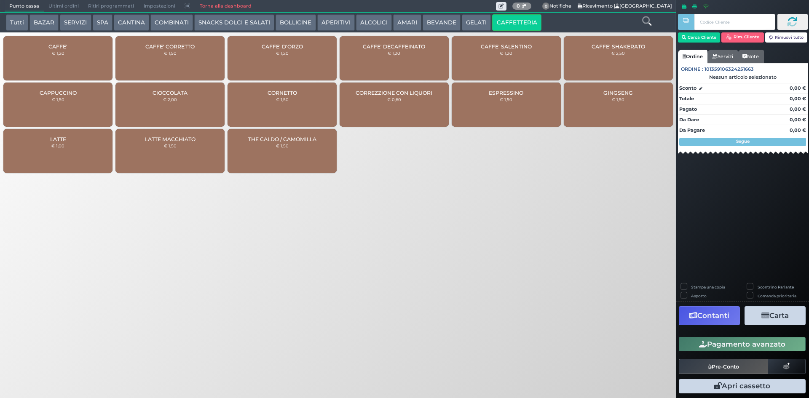
click at [69, 53] on div "CAFFE' € 1,20" at bounding box center [57, 58] width 109 height 44
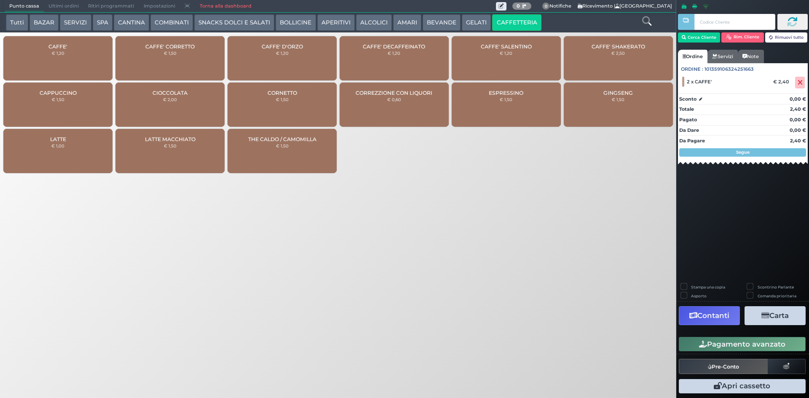
click at [719, 342] on button "Pagamento avanzato" at bounding box center [742, 344] width 127 height 14
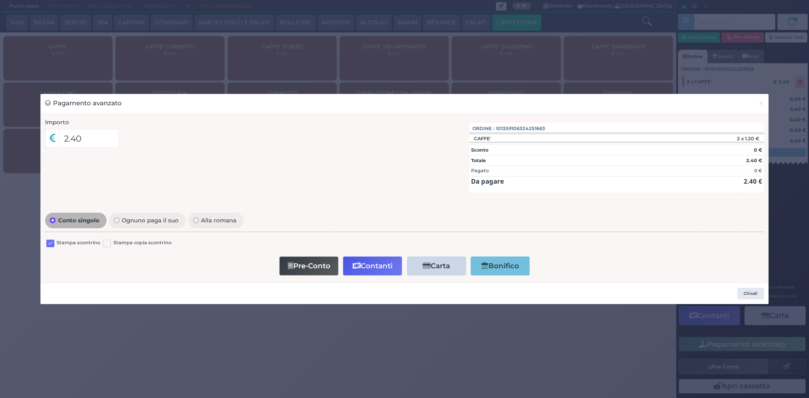
click at [48, 243] on label at bounding box center [50, 244] width 8 height 8
click at [0, 0] on input "checkbox" at bounding box center [0, 0] width 0 height 0
drag, startPoint x: 382, startPoint y: 261, endPoint x: 265, endPoint y: 260, distance: 116.3
click at [381, 261] on button "Contanti" at bounding box center [372, 266] width 59 height 19
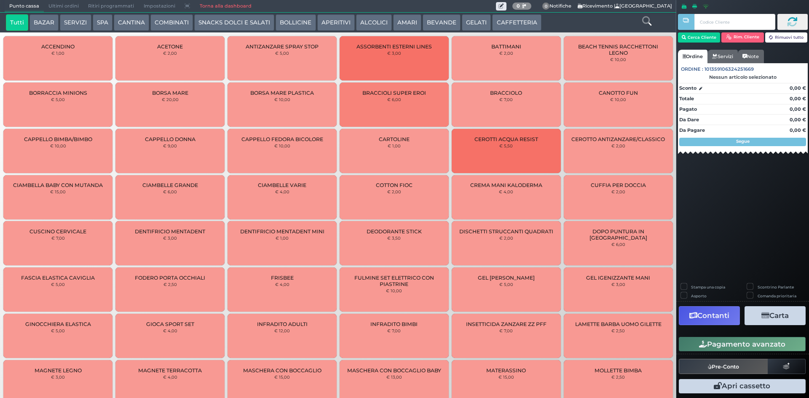
click at [507, 24] on button "CAFFETTERIA" at bounding box center [516, 22] width 49 height 17
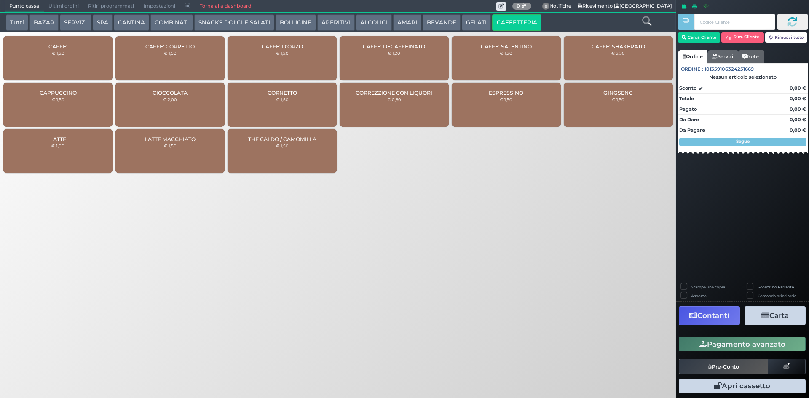
click at [76, 53] on div "CAFFE' € 1,20" at bounding box center [57, 58] width 109 height 44
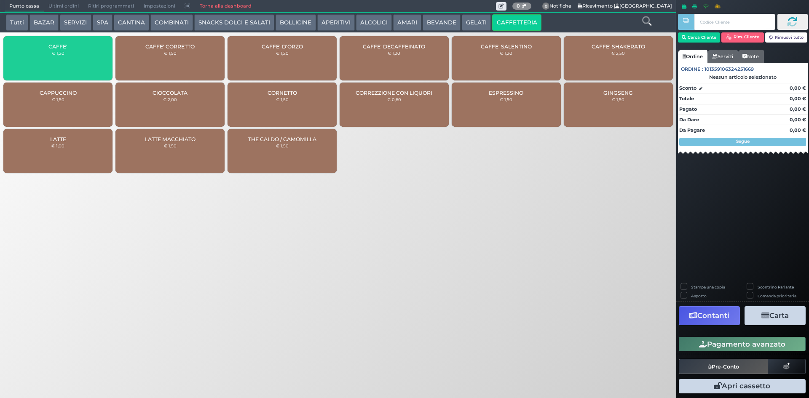
click at [194, 53] on div "CAFFE' CORRETTO € 1,50" at bounding box center [169, 58] width 109 height 44
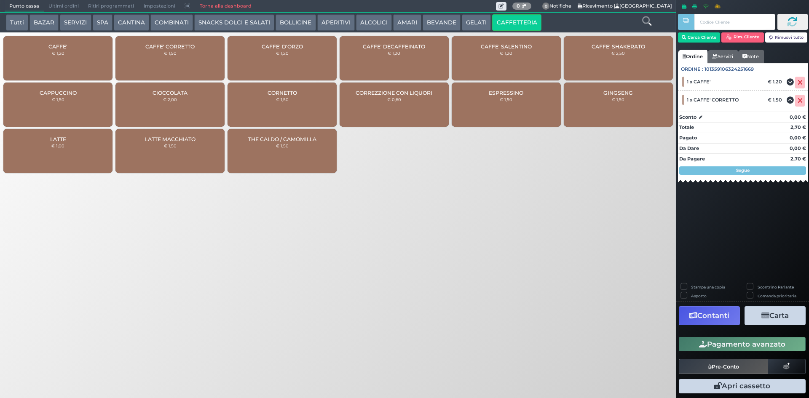
click at [398, 24] on button "AMARI" at bounding box center [407, 22] width 28 height 17
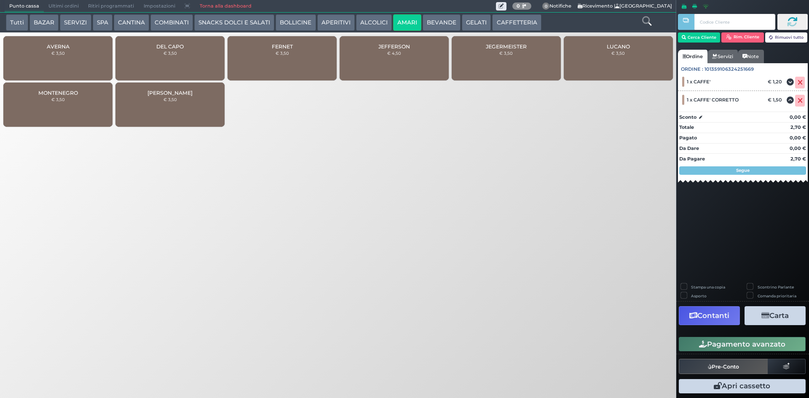
click at [189, 65] on div "DEL CAPO € 3,50" at bounding box center [169, 58] width 109 height 44
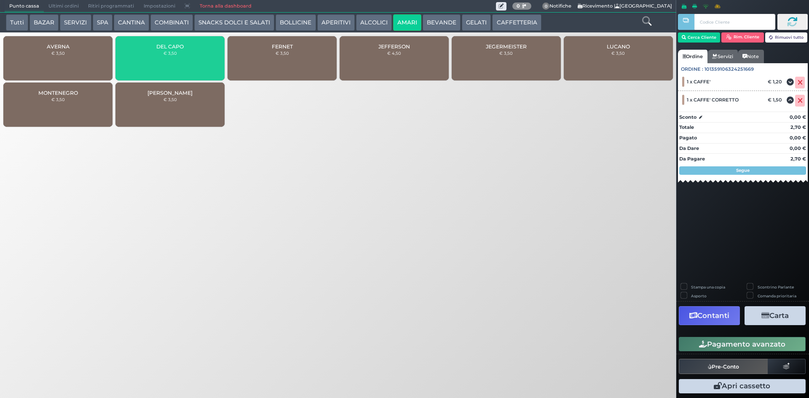
click at [189, 65] on div "DEL CAPO € 3,50" at bounding box center [169, 58] width 109 height 44
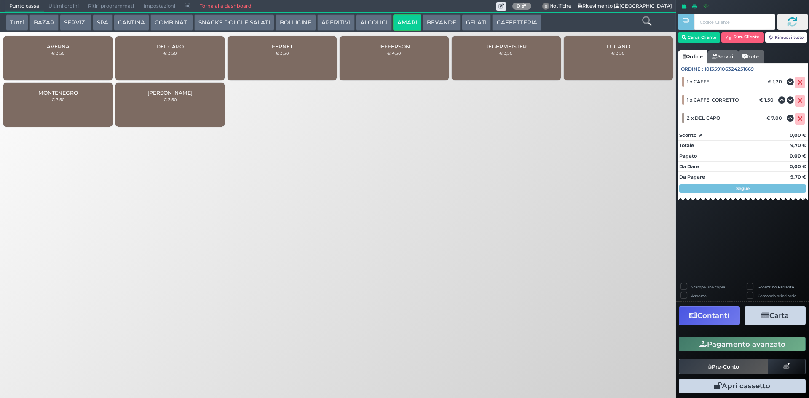
click at [705, 341] on icon "button" at bounding box center [703, 344] width 8 height 7
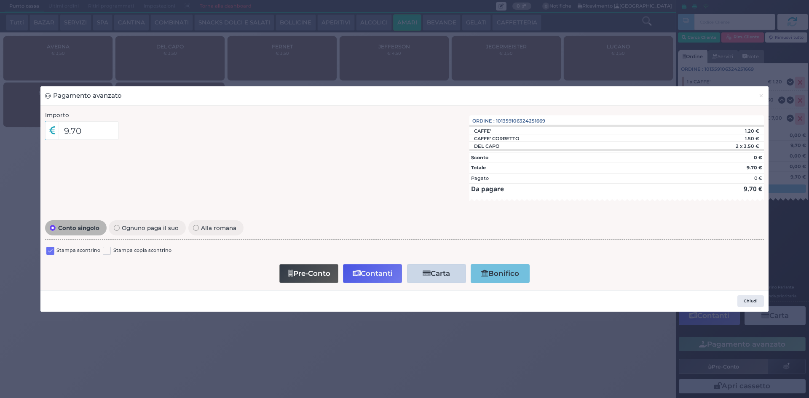
click at [54, 249] on label at bounding box center [50, 251] width 8 height 8
click at [0, 0] on input "checkbox" at bounding box center [0, 0] width 0 height 0
click at [362, 270] on button "Contanti" at bounding box center [372, 273] width 59 height 19
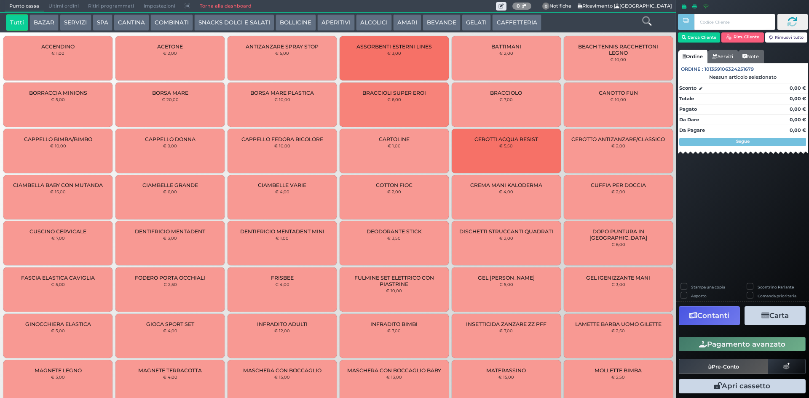
click at [511, 21] on button "CAFFETTERIA" at bounding box center [516, 22] width 49 height 17
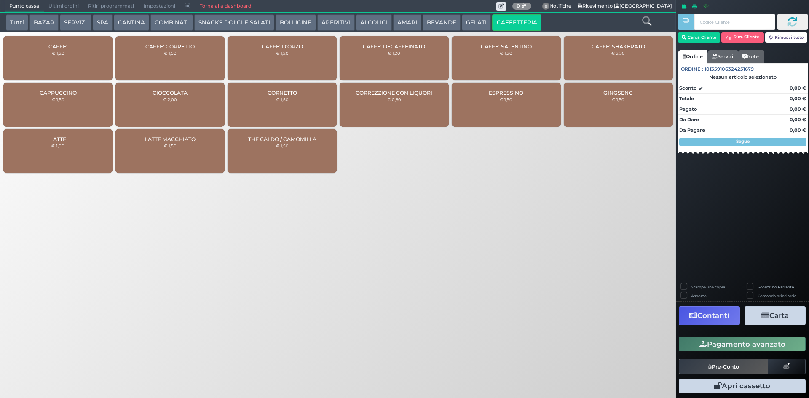
click at [64, 57] on div "CAFFE' € 1,20" at bounding box center [57, 58] width 109 height 44
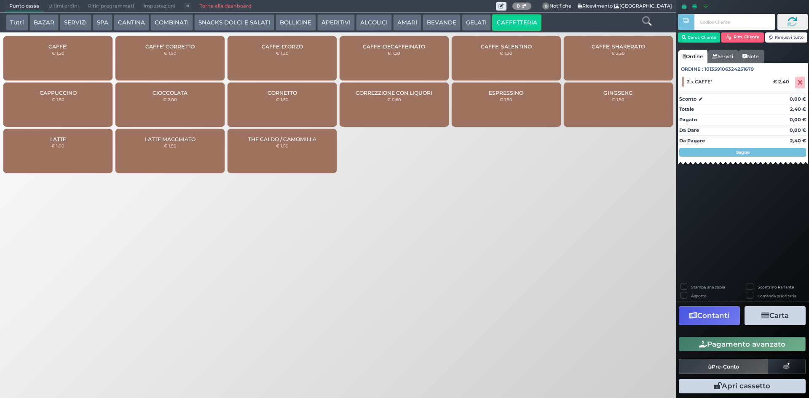
click at [730, 343] on button "Pagamento avanzato" at bounding box center [742, 344] width 127 height 14
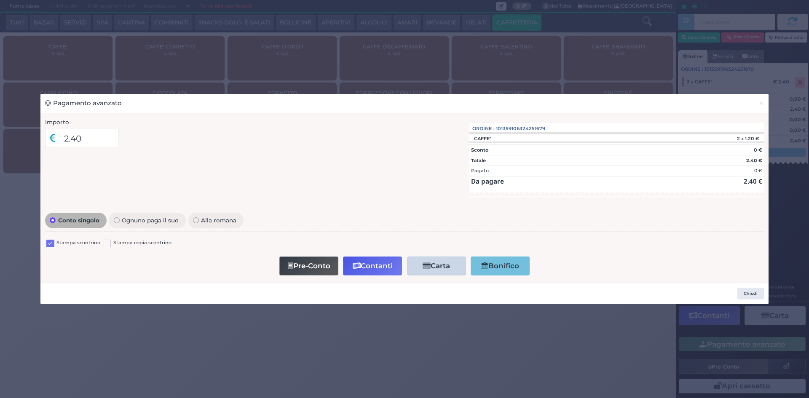
click at [54, 241] on label at bounding box center [50, 244] width 8 height 8
click at [0, 0] on input "checkbox" at bounding box center [0, 0] width 0 height 0
click at [370, 259] on button "Contanti" at bounding box center [372, 266] width 59 height 19
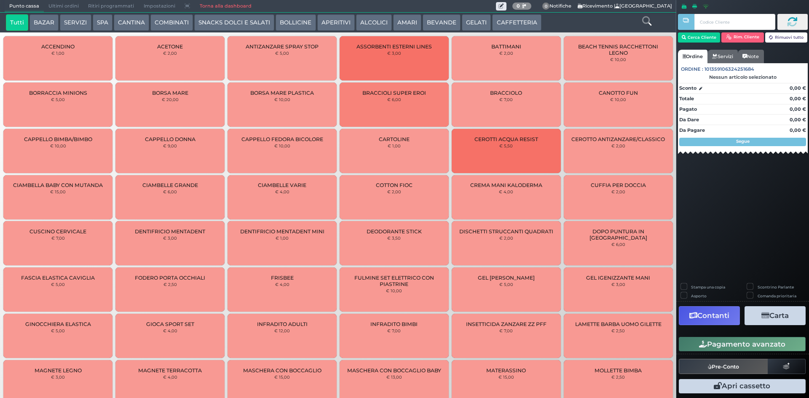
click at [522, 21] on button "CAFFETTERIA" at bounding box center [516, 22] width 49 height 17
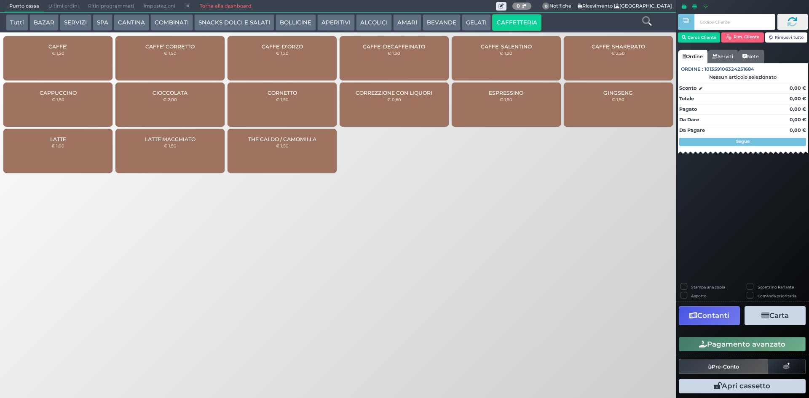
click at [54, 58] on div "CAFFE' € 1,20" at bounding box center [57, 58] width 109 height 44
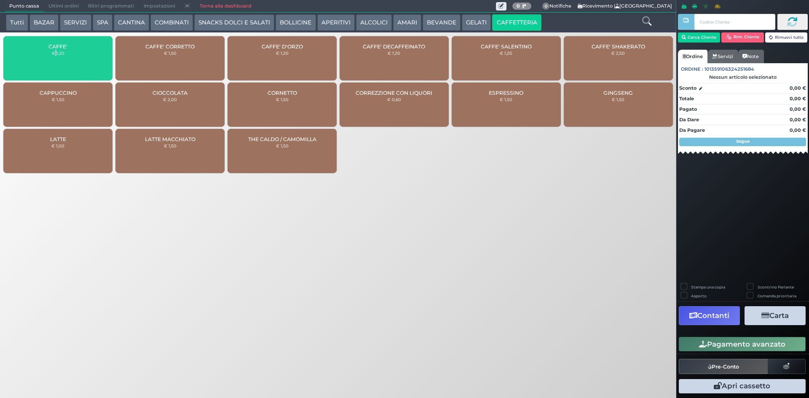
click at [54, 58] on div "CAFFE' € 1,20" at bounding box center [57, 58] width 109 height 44
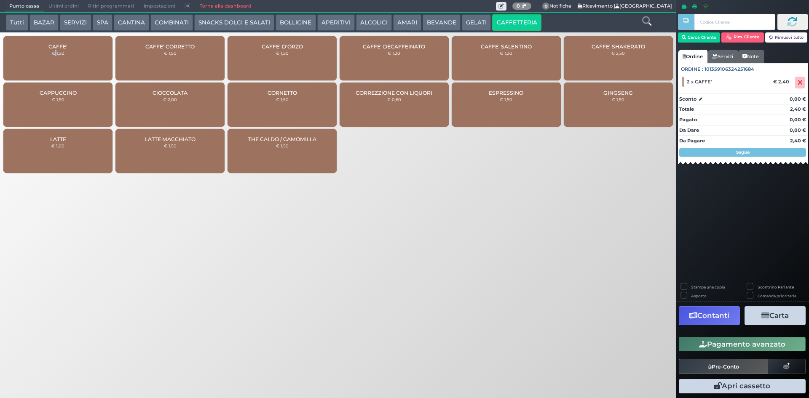
click at [742, 346] on button "Pagamento avanzato" at bounding box center [742, 344] width 127 height 14
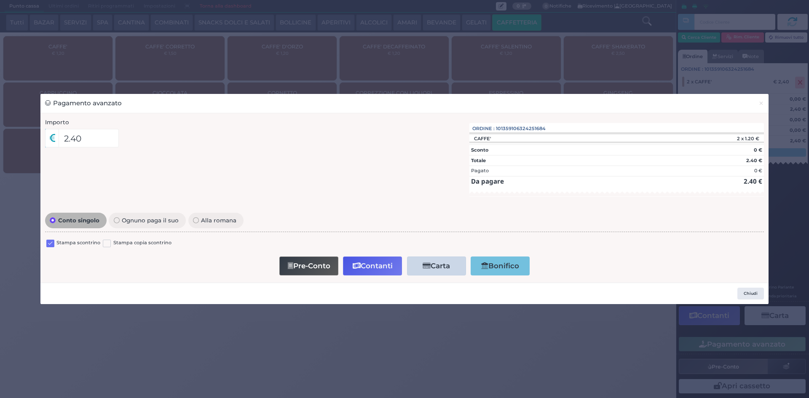
click at [53, 244] on label at bounding box center [50, 244] width 8 height 8
click at [0, 0] on input "checkbox" at bounding box center [0, 0] width 0 height 0
drag, startPoint x: 374, startPoint y: 267, endPoint x: 378, endPoint y: 257, distance: 10.8
click at [374, 265] on button "Contanti" at bounding box center [372, 266] width 59 height 19
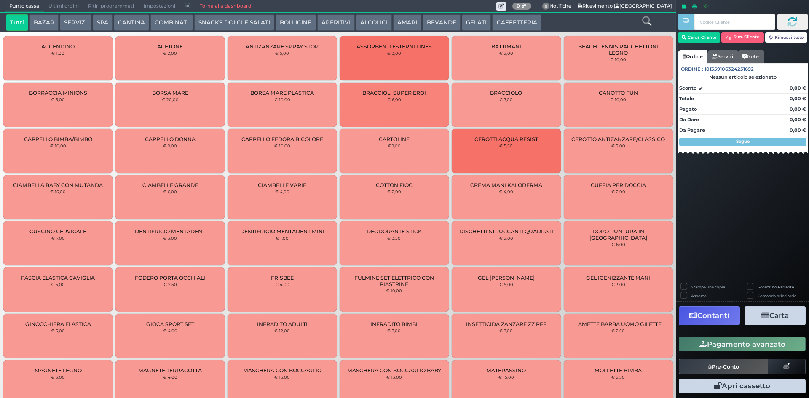
drag, startPoint x: 427, startPoint y: 24, endPoint x: 259, endPoint y: 33, distance: 168.3
click at [428, 24] on button "BEVANDE" at bounding box center [442, 22] width 38 height 17
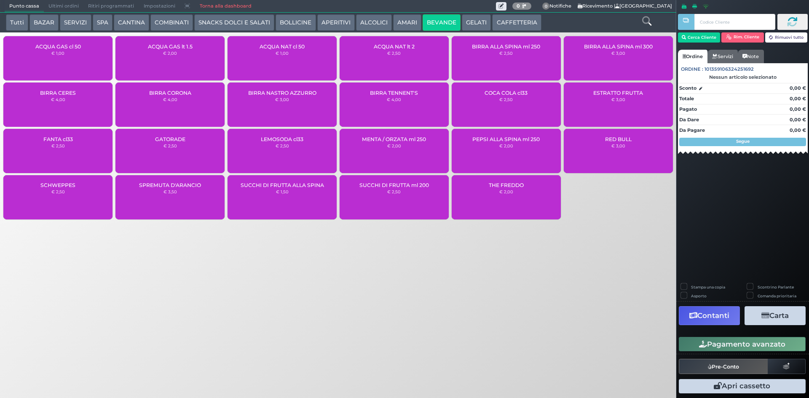
click at [276, 45] on span "ACQUA NAT cl 50" at bounding box center [282, 46] width 45 height 6
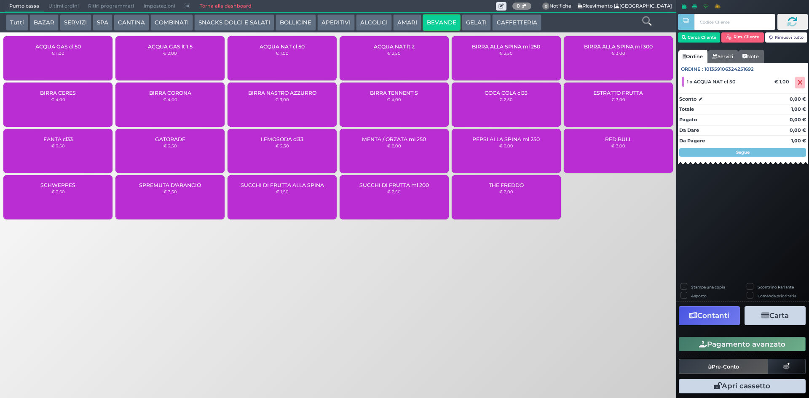
click at [492, 17] on button "CAFFETTERIA" at bounding box center [516, 22] width 49 height 17
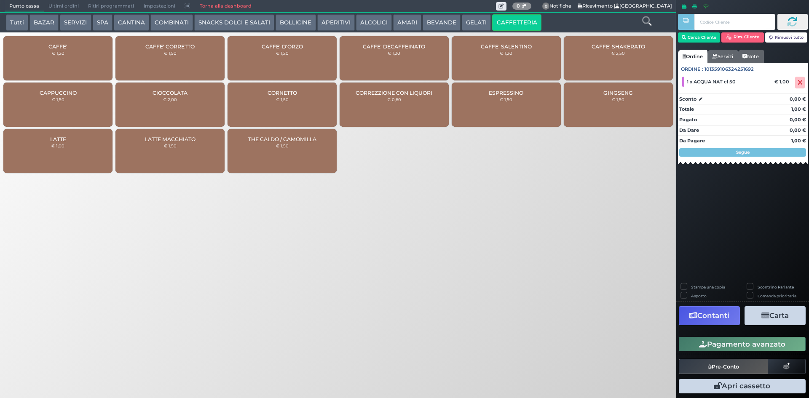
drag, startPoint x: 41, startPoint y: 57, endPoint x: 301, endPoint y: 131, distance: 270.4
click at [45, 57] on div "CAFFE' € 1,20" at bounding box center [57, 58] width 109 height 44
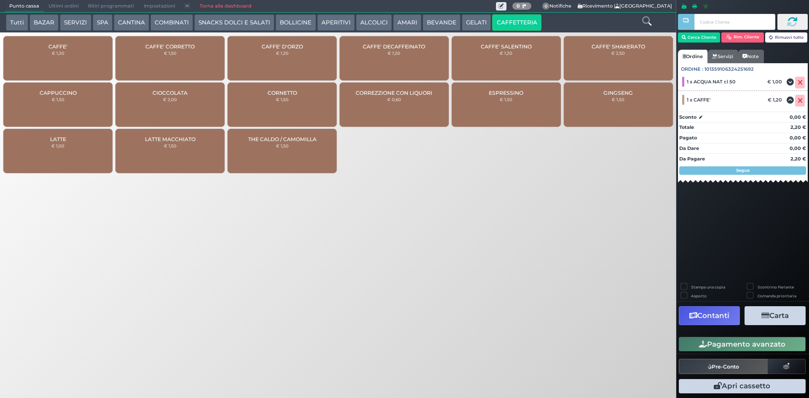
click at [729, 343] on button "Pagamento avanzato" at bounding box center [742, 344] width 127 height 14
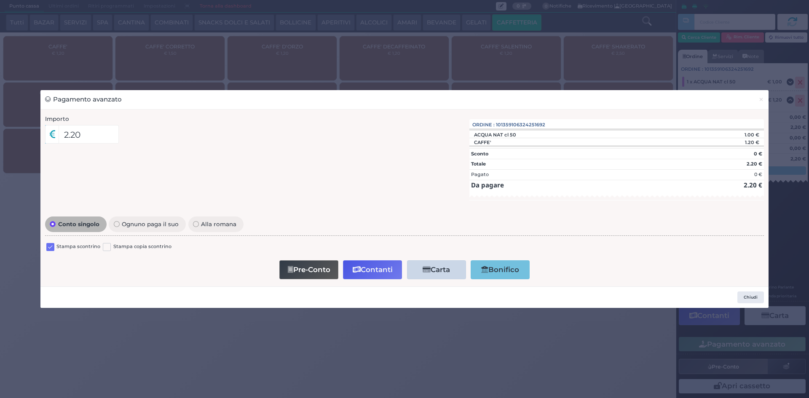
click at [51, 246] on label at bounding box center [50, 247] width 8 height 8
click at [0, 0] on input "checkbox" at bounding box center [0, 0] width 0 height 0
click at [359, 273] on button "Contanti" at bounding box center [372, 269] width 59 height 19
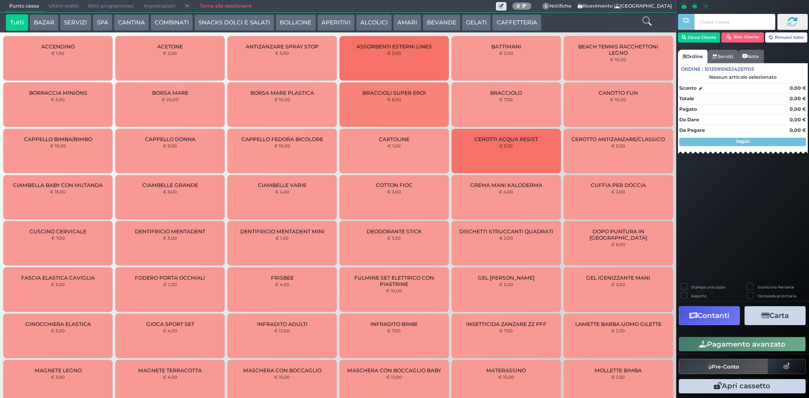
click at [495, 19] on button "CAFFETTERIA" at bounding box center [516, 22] width 49 height 17
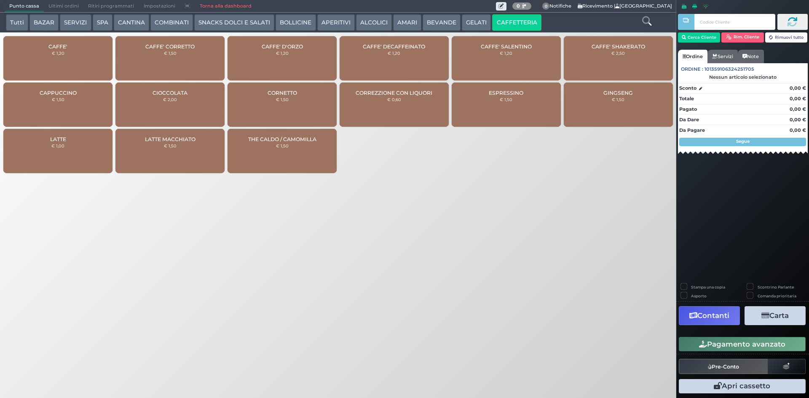
click at [80, 59] on div "CAFFE' € 1,20" at bounding box center [57, 58] width 109 height 44
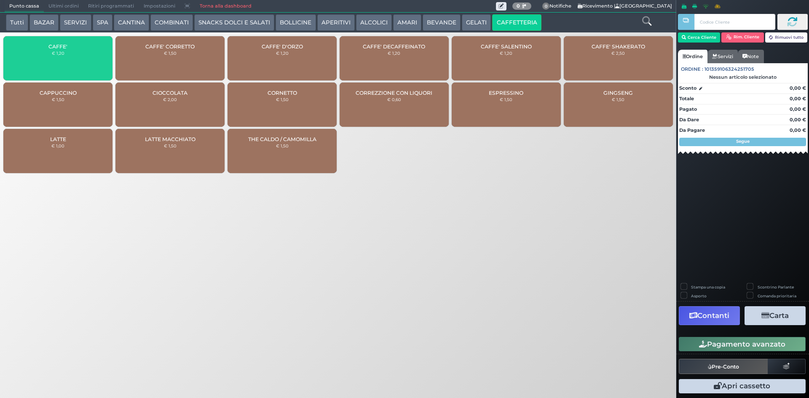
click at [79, 59] on div "CAFFE' € 1,20" at bounding box center [57, 58] width 109 height 44
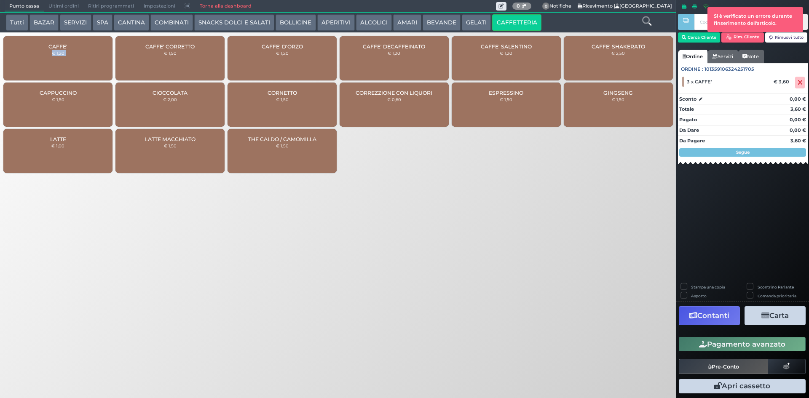
click at [57, 59] on div "CAFFE' € 1,20" at bounding box center [57, 58] width 109 height 44
click at [674, 337] on div "Punto cassa [GEOGRAPHIC_DATA] Ultimi ordini Delivery Ritiri programmati Imposta…" at bounding box center [404, 199] width 809 height 398
click at [705, 345] on icon "button" at bounding box center [703, 344] width 8 height 7
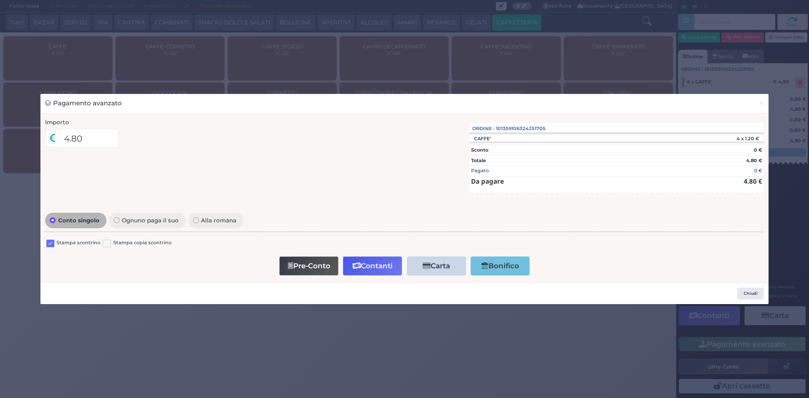
click at [45, 246] on div "Stampa scontrino Stampa copia scontrino" at bounding box center [404, 245] width 719 height 20
click at [50, 244] on label at bounding box center [50, 244] width 8 height 8
click at [0, 0] on input "checkbox" at bounding box center [0, 0] width 0 height 0
click at [366, 269] on button "Contanti" at bounding box center [372, 266] width 59 height 19
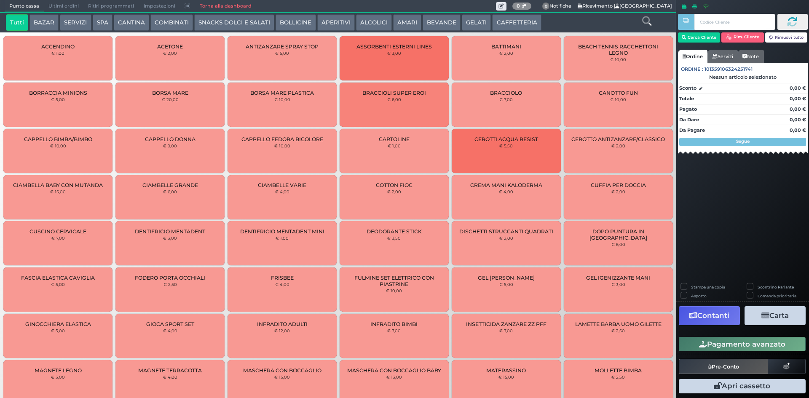
click at [431, 24] on button "BEVANDE" at bounding box center [442, 22] width 38 height 17
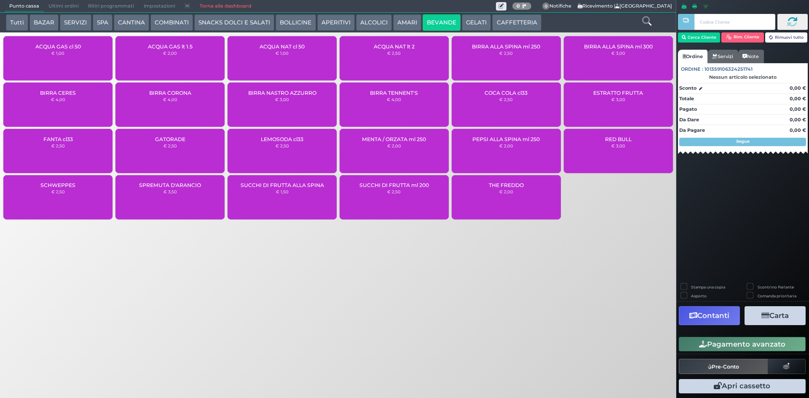
click at [300, 59] on div "ACQUA NAT cl 50 € 1,00" at bounding box center [281, 58] width 109 height 44
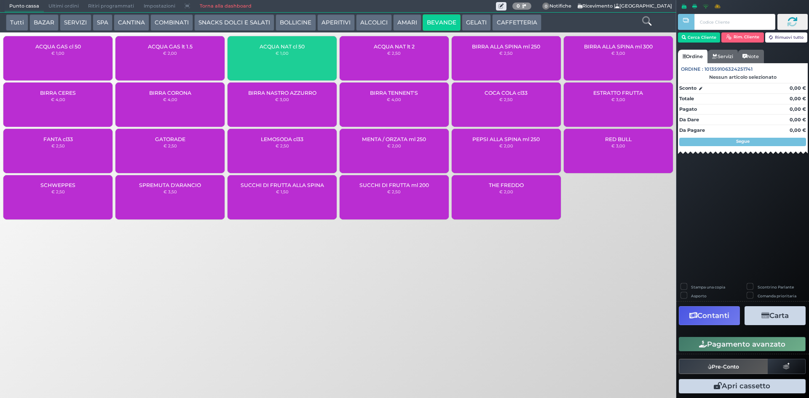
click at [300, 57] on div "ACQUA NAT cl 50 € 1,00" at bounding box center [281, 58] width 109 height 44
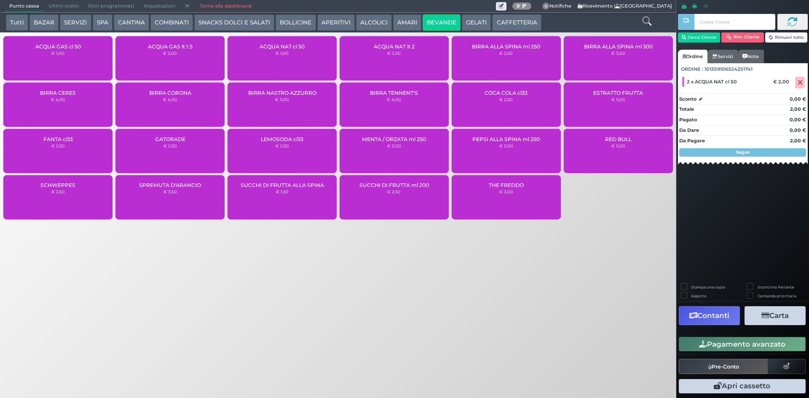
click at [762, 343] on button "Pagamento avanzato" at bounding box center [742, 344] width 127 height 14
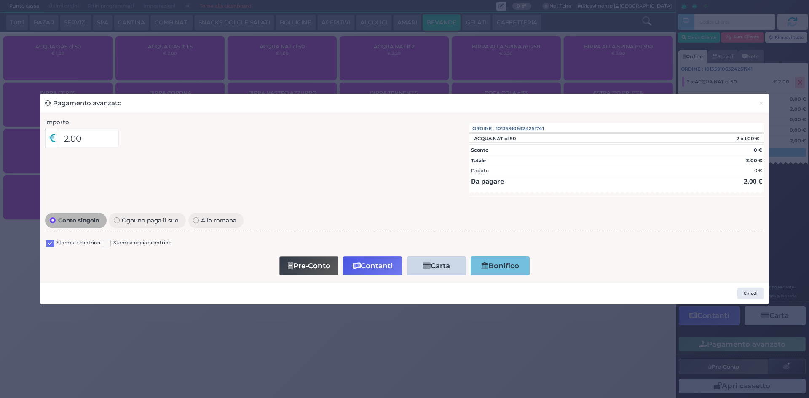
click at [48, 242] on label at bounding box center [50, 244] width 8 height 8
click at [0, 0] on input "checkbox" at bounding box center [0, 0] width 0 height 0
click at [383, 268] on button "Contanti" at bounding box center [372, 266] width 59 height 19
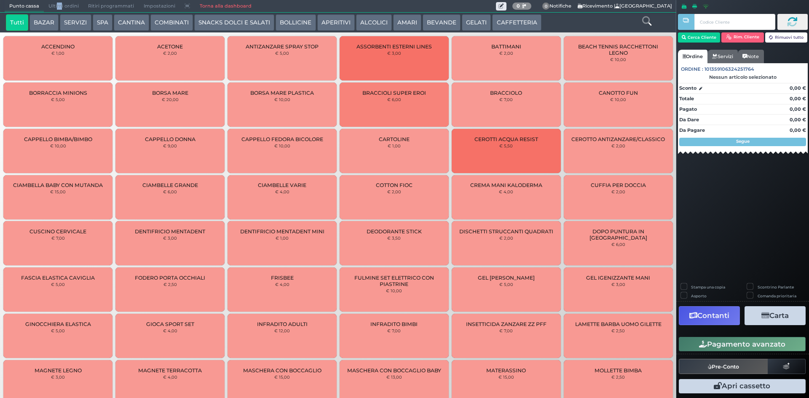
drag, startPoint x: 58, startPoint y: 5, endPoint x: 59, endPoint y: 32, distance: 27.0
click at [59, 5] on span "Ultimi ordini" at bounding box center [64, 6] width 40 height 12
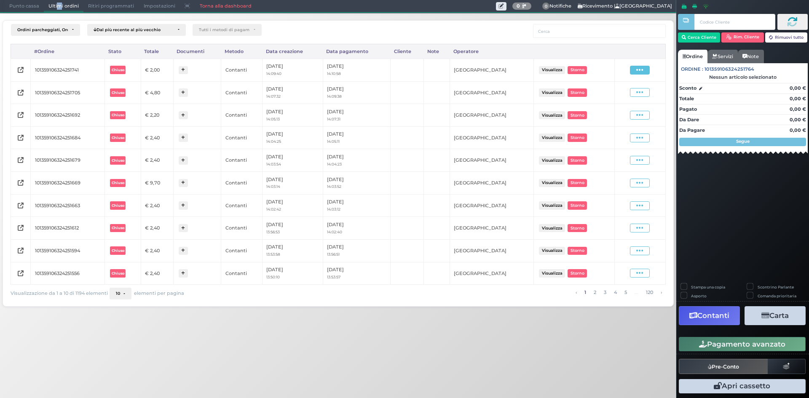
click at [639, 70] on icon at bounding box center [639, 70] width 7 height 8
click at [615, 94] on span "Ristampa Pre-Conto" at bounding box center [619, 94] width 35 height 14
click at [30, 8] on span "Punto cassa" at bounding box center [24, 6] width 39 height 12
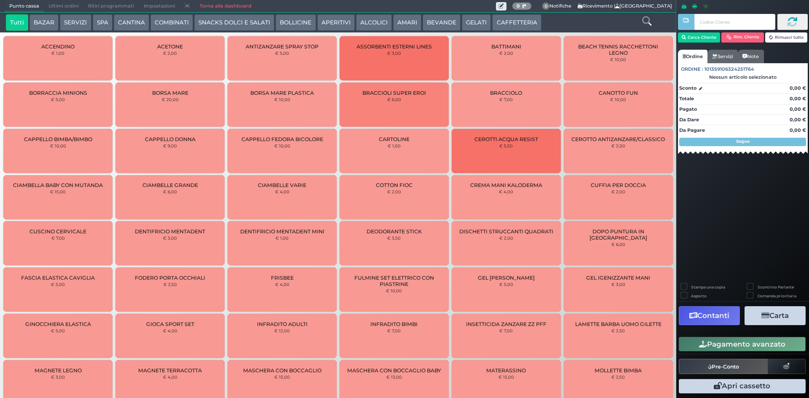
click at [444, 24] on button "BEVANDE" at bounding box center [442, 22] width 38 height 17
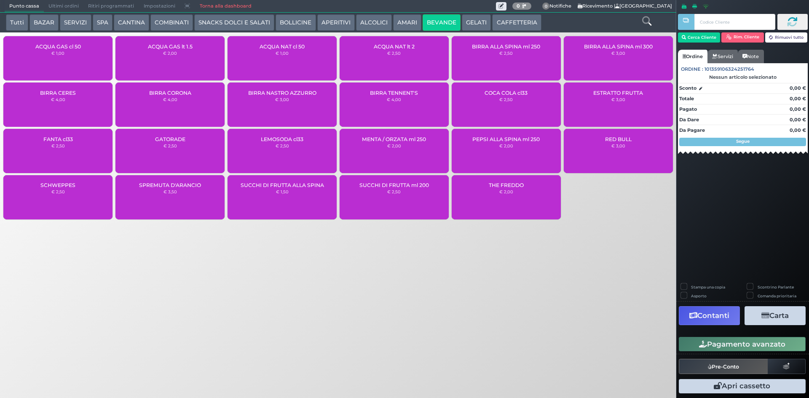
click at [64, 59] on div "ACQUA GAS cl 50 € 1,00" at bounding box center [57, 58] width 109 height 44
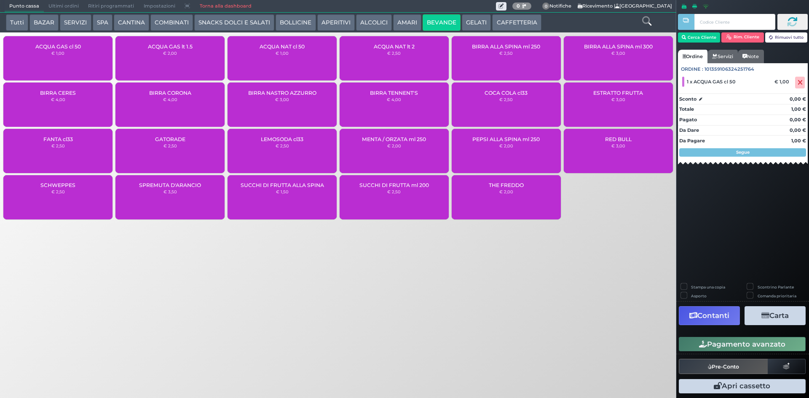
click at [759, 343] on button "Pagamento avanzato" at bounding box center [742, 344] width 127 height 14
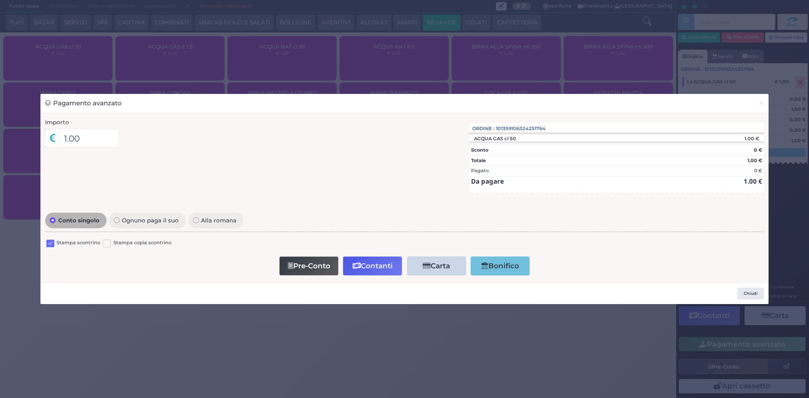
click at [54, 244] on label at bounding box center [50, 244] width 8 height 8
click at [0, 0] on input "checkbox" at bounding box center [0, 0] width 0 height 0
click at [361, 273] on button "Contanti" at bounding box center [372, 266] width 59 height 19
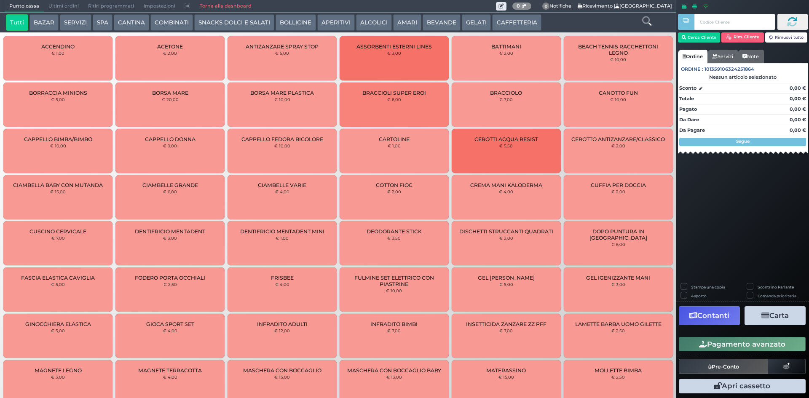
click at [435, 21] on button "BEVANDE" at bounding box center [442, 22] width 38 height 17
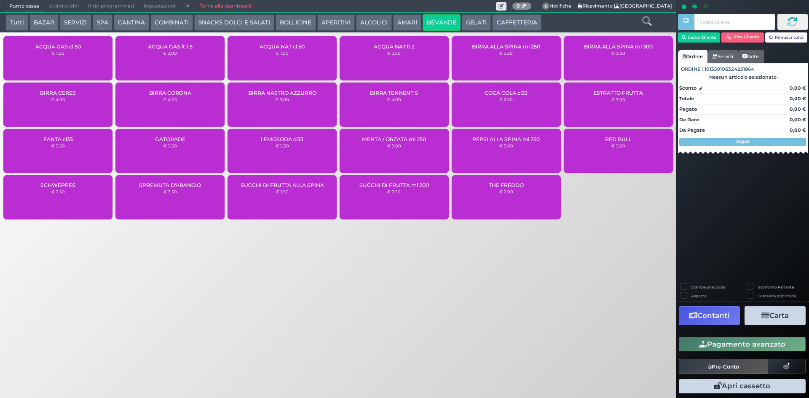
click at [300, 64] on div "ACQUA NAT cl 50 € 1,00" at bounding box center [281, 58] width 109 height 44
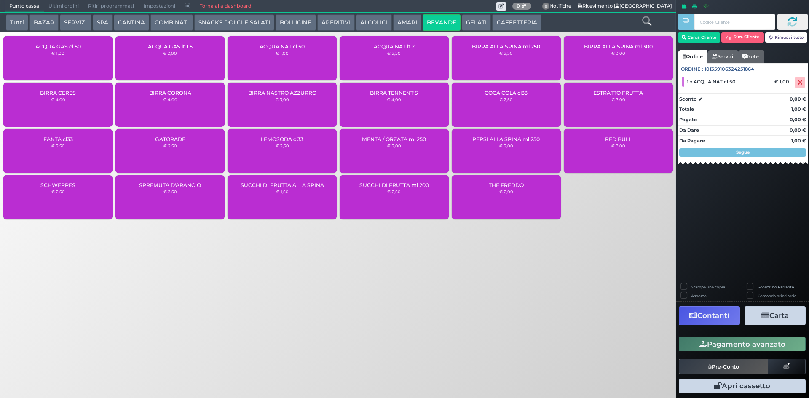
click at [709, 346] on button "Pagamento avanzato" at bounding box center [742, 344] width 127 height 14
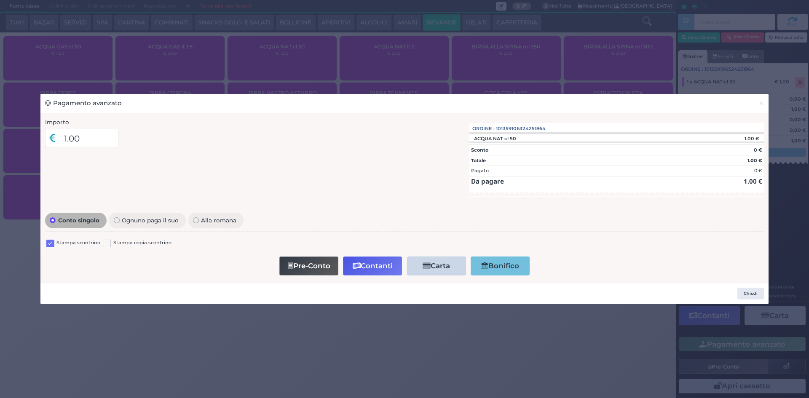
click at [54, 246] on label at bounding box center [50, 244] width 8 height 8
click at [0, 0] on input "checkbox" at bounding box center [0, 0] width 0 height 0
click at [386, 266] on button "Contanti" at bounding box center [372, 266] width 59 height 19
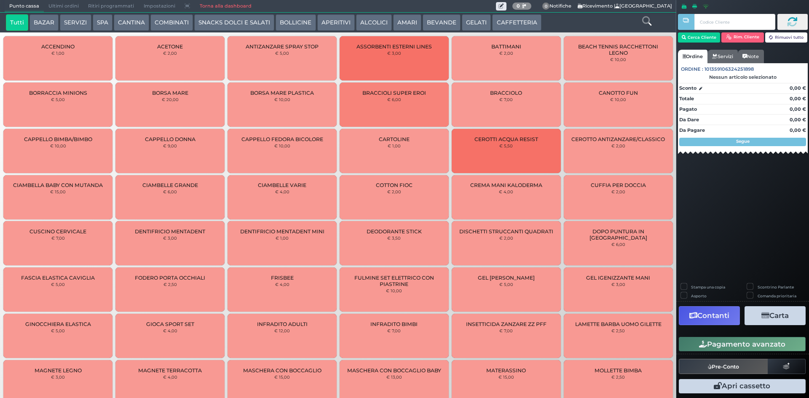
click at [437, 21] on button "BEVANDE" at bounding box center [442, 22] width 38 height 17
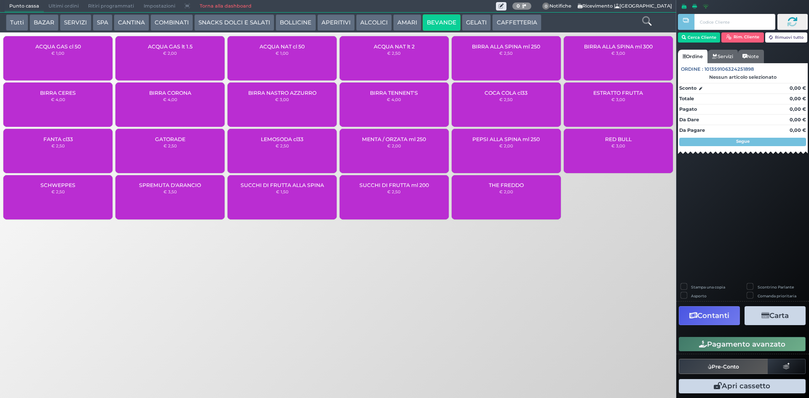
click at [276, 60] on div "ACQUA NAT cl 50 € 1,00" at bounding box center [281, 58] width 109 height 44
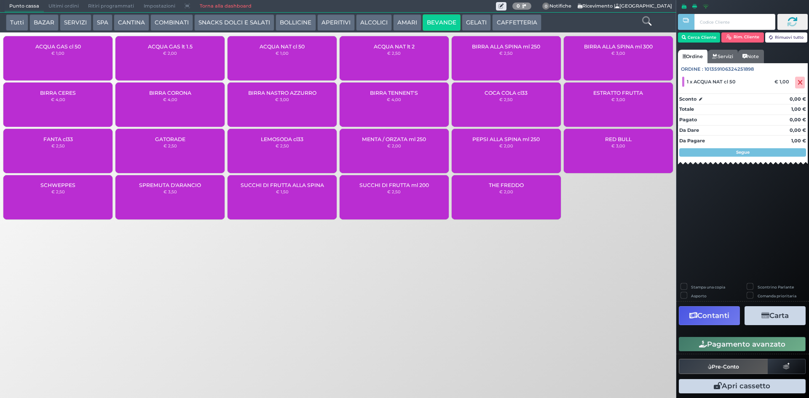
click at [731, 345] on button "Pagamento avanzato" at bounding box center [742, 344] width 127 height 14
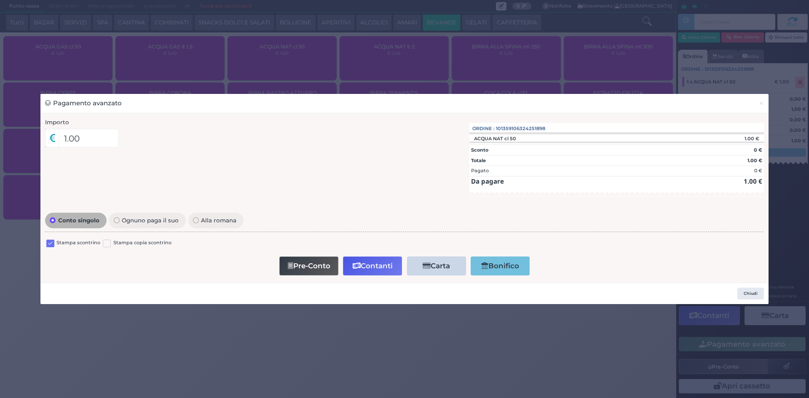
click at [49, 244] on label at bounding box center [50, 244] width 8 height 8
click at [0, 0] on input "checkbox" at bounding box center [0, 0] width 0 height 0
click at [359, 266] on icon "button" at bounding box center [357, 265] width 8 height 7
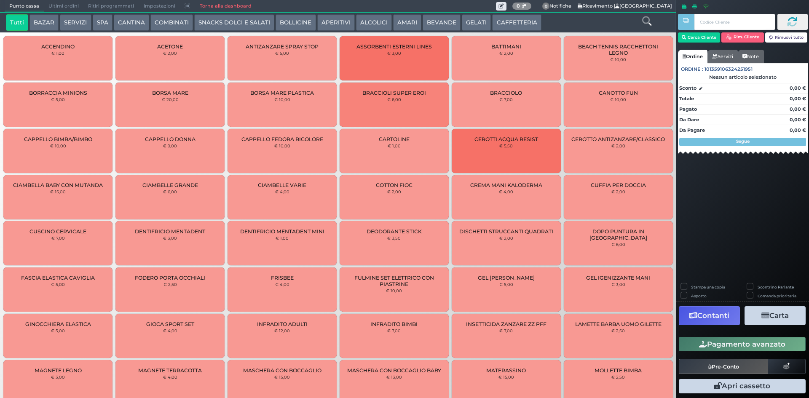
click at [442, 17] on button "BEVANDE" at bounding box center [442, 22] width 38 height 17
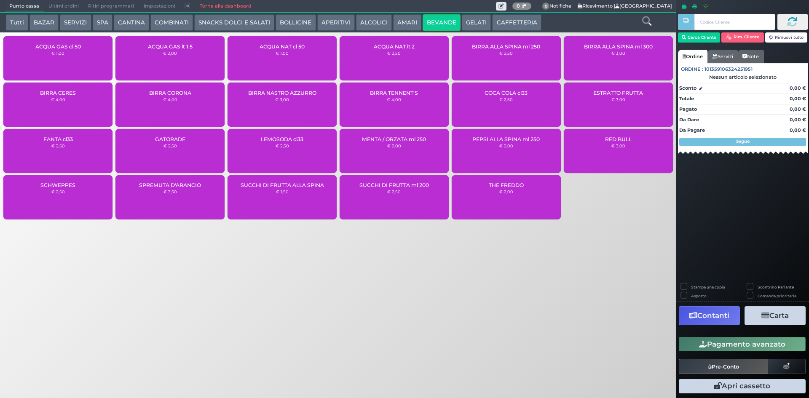
click at [269, 60] on div "ACQUA NAT cl 50 € 1,00" at bounding box center [281, 58] width 109 height 44
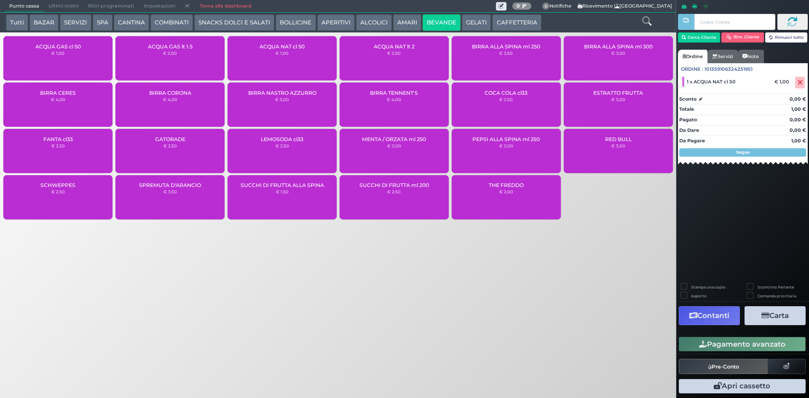
click at [710, 343] on button "Pagamento avanzato" at bounding box center [742, 344] width 127 height 14
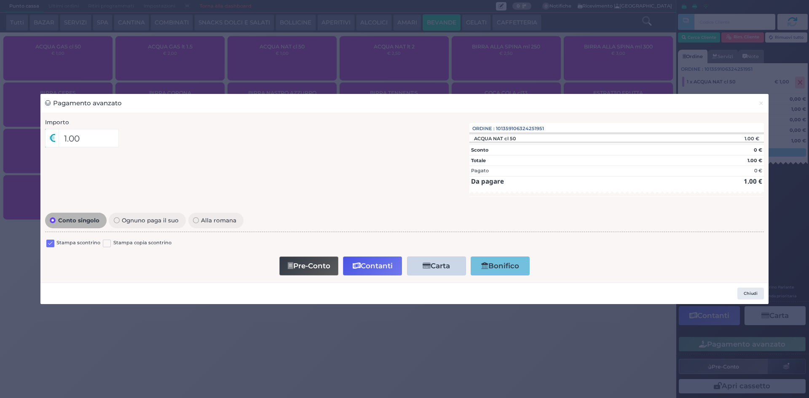
click at [52, 245] on label at bounding box center [50, 244] width 8 height 8
click at [0, 0] on input "checkbox" at bounding box center [0, 0] width 0 height 0
click at [361, 264] on button "Contanti" at bounding box center [372, 266] width 59 height 19
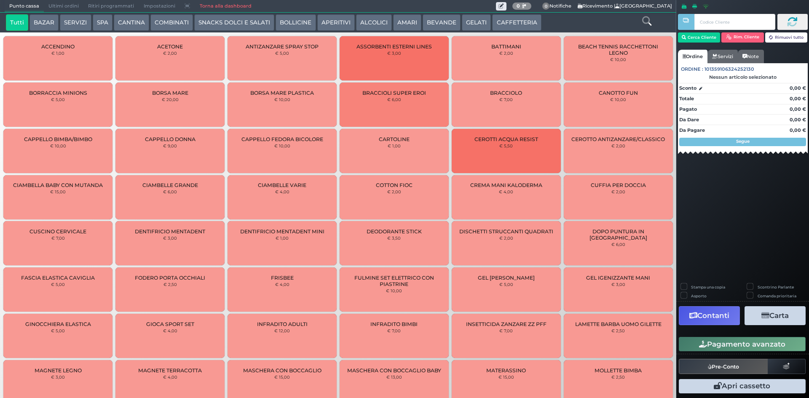
click at [518, 18] on button "CAFFETTERIA" at bounding box center [516, 22] width 49 height 17
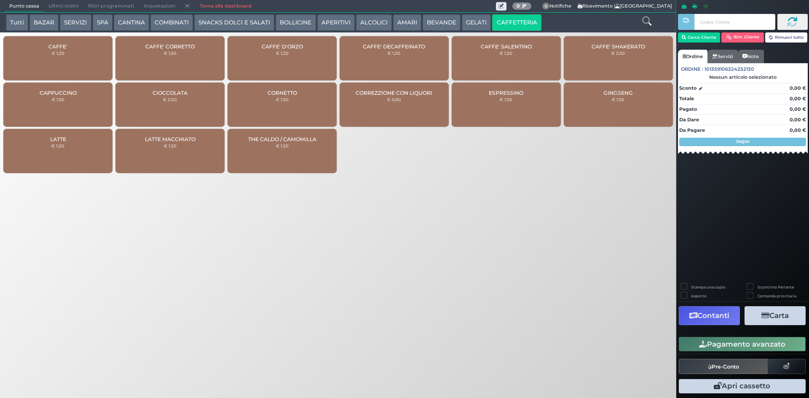
click at [47, 51] on div "CAFFE' € 1,20" at bounding box center [57, 58] width 109 height 44
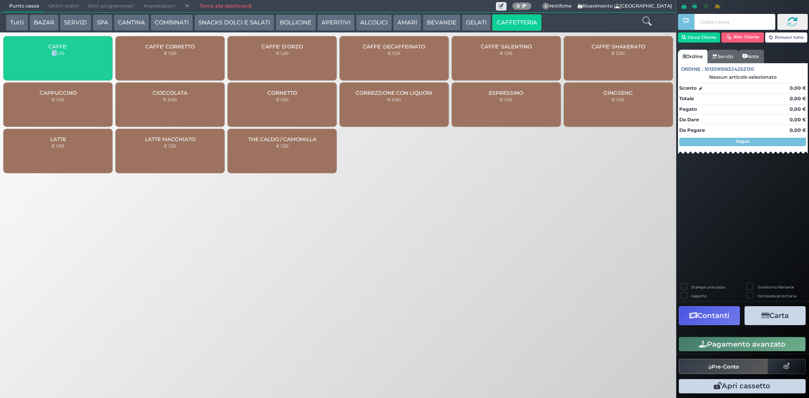
click at [47, 51] on div "CAFFE' € 1,20" at bounding box center [57, 58] width 109 height 44
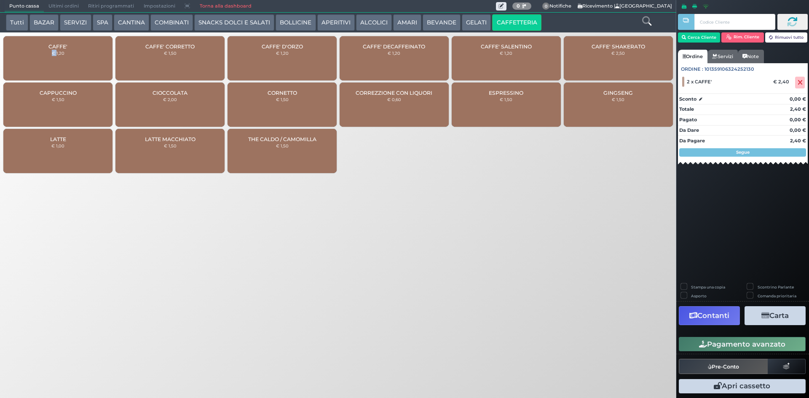
click at [731, 345] on button "Pagamento avanzato" at bounding box center [742, 344] width 127 height 14
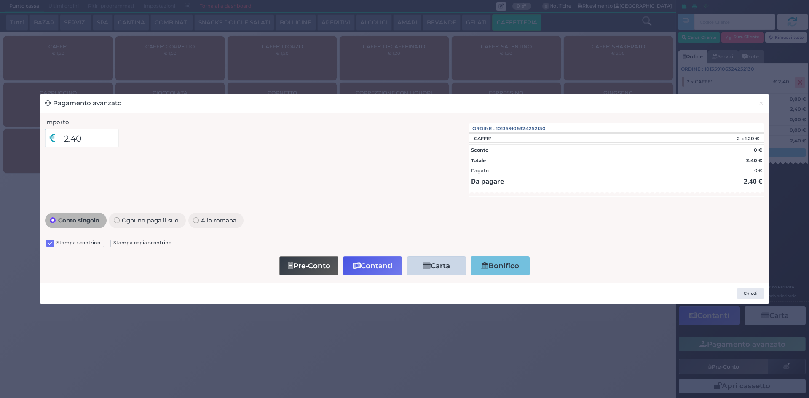
click at [52, 242] on label at bounding box center [50, 244] width 8 height 8
click at [0, 0] on input "checkbox" at bounding box center [0, 0] width 0 height 0
click at [359, 262] on icon "button" at bounding box center [357, 265] width 8 height 7
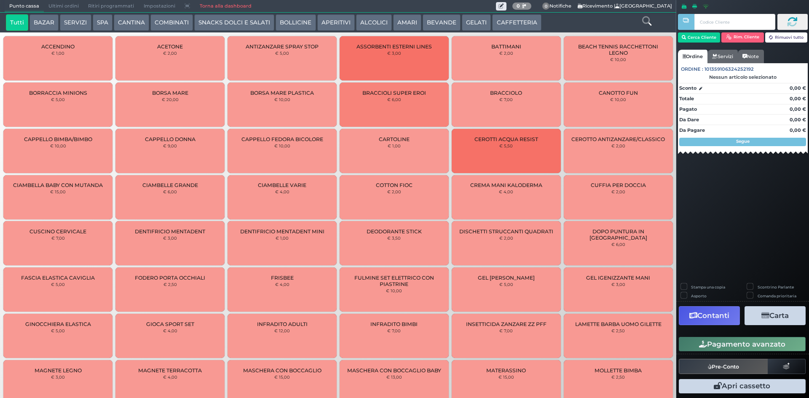
click at [434, 21] on button "BEVANDE" at bounding box center [442, 22] width 38 height 17
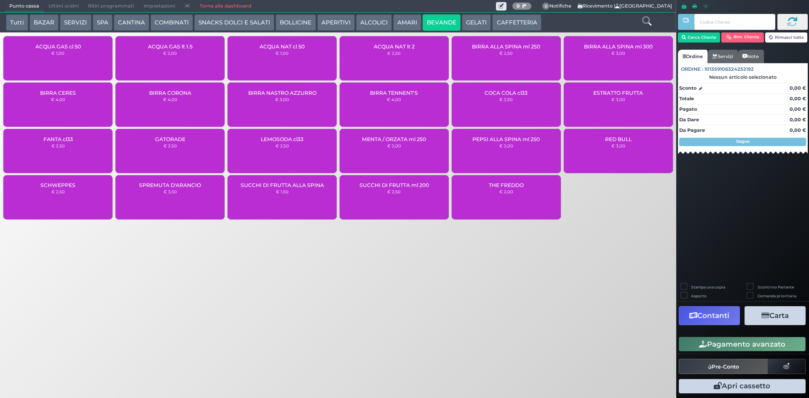
click at [383, 66] on div "ACQUA NAT lt 2 € 2,50" at bounding box center [394, 58] width 109 height 44
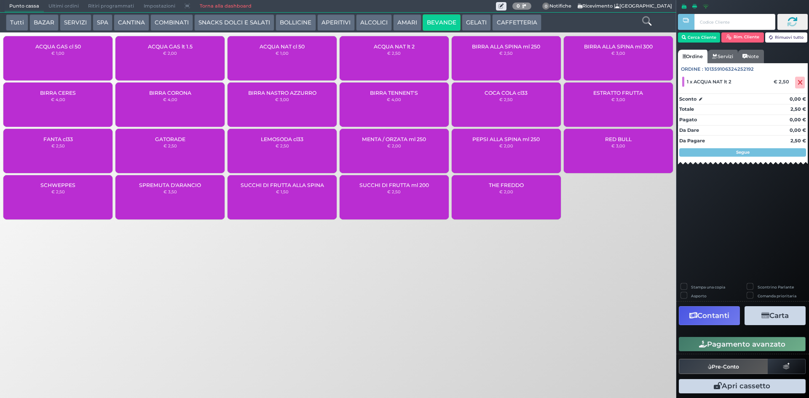
click at [701, 345] on icon "button" at bounding box center [703, 344] width 8 height 7
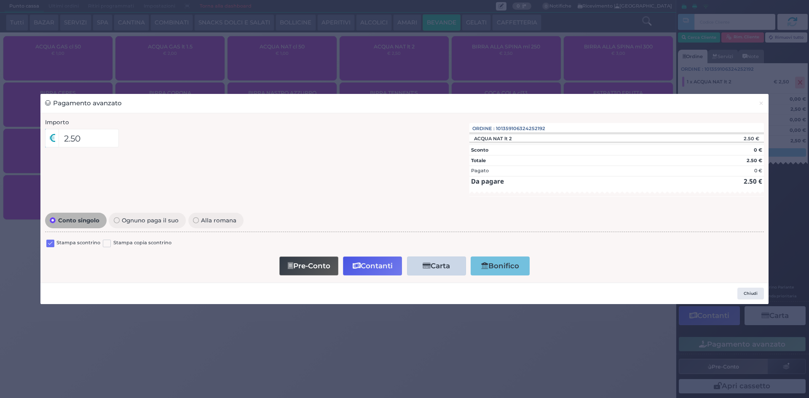
click at [51, 245] on label at bounding box center [50, 244] width 8 height 8
click at [0, 0] on input "checkbox" at bounding box center [0, 0] width 0 height 0
click at [368, 263] on button "Contanti" at bounding box center [372, 266] width 59 height 19
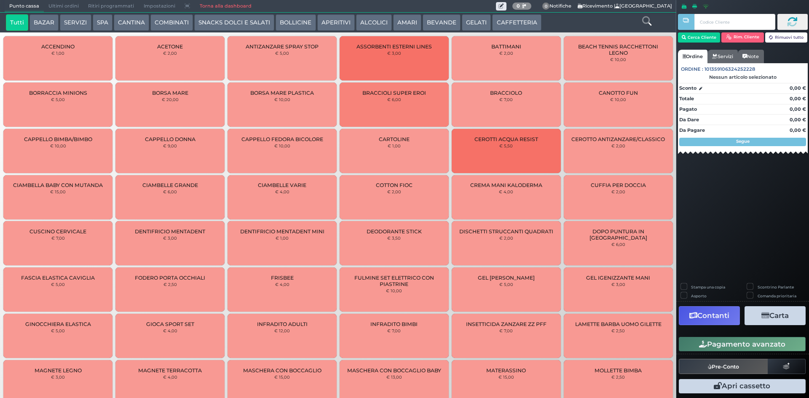
click at [468, 20] on button "GELATI" at bounding box center [476, 22] width 29 height 17
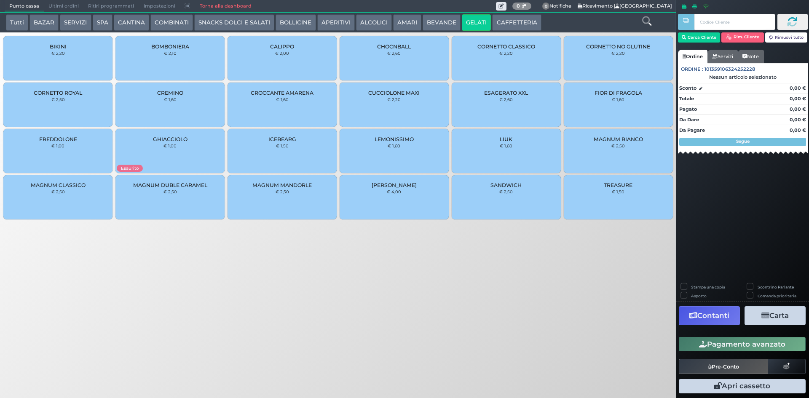
click at [435, 16] on button "BEVANDE" at bounding box center [442, 22] width 38 height 17
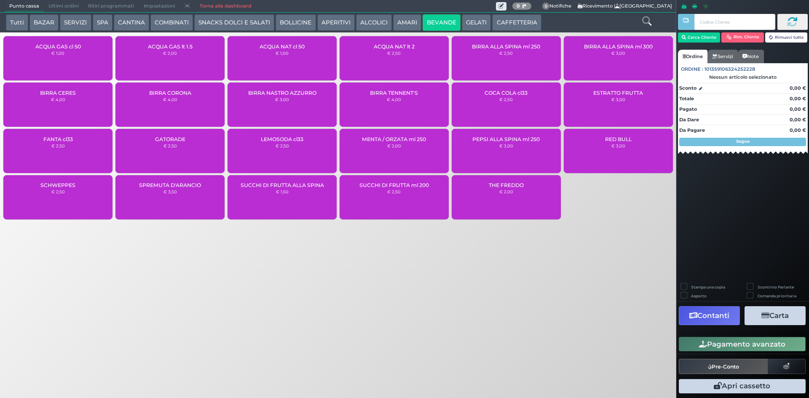
click at [308, 53] on div "ACQUA NAT cl 50 € 1,00" at bounding box center [281, 58] width 109 height 44
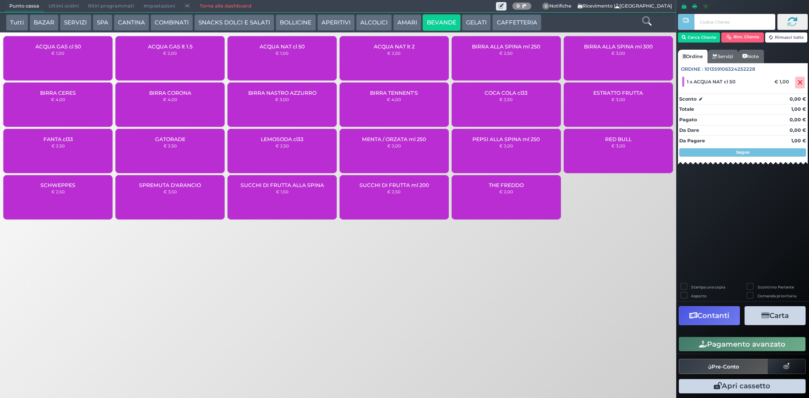
click at [728, 351] on button "Pagamento avanzato" at bounding box center [742, 344] width 127 height 14
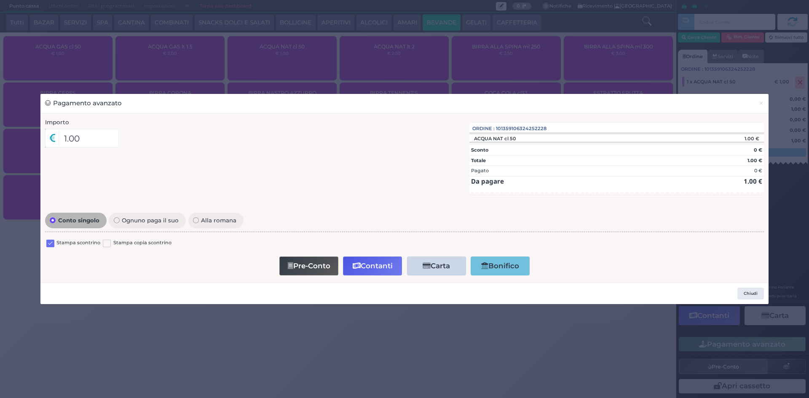
click at [51, 241] on div "Stampa scontrino Stampa copia scontrino" at bounding box center [404, 245] width 719 height 20
click at [51, 241] on label at bounding box center [50, 244] width 8 height 8
click at [0, 0] on input "checkbox" at bounding box center [0, 0] width 0 height 0
click at [362, 265] on button "Contanti" at bounding box center [372, 266] width 59 height 19
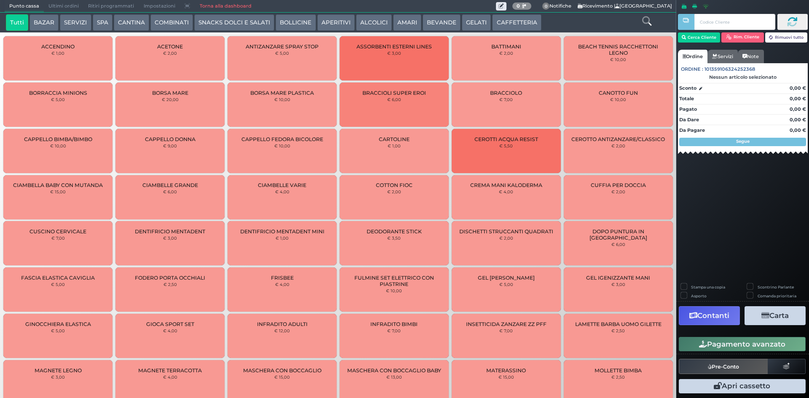
click at [54, 9] on span "Ultimi ordini" at bounding box center [64, 6] width 40 height 12
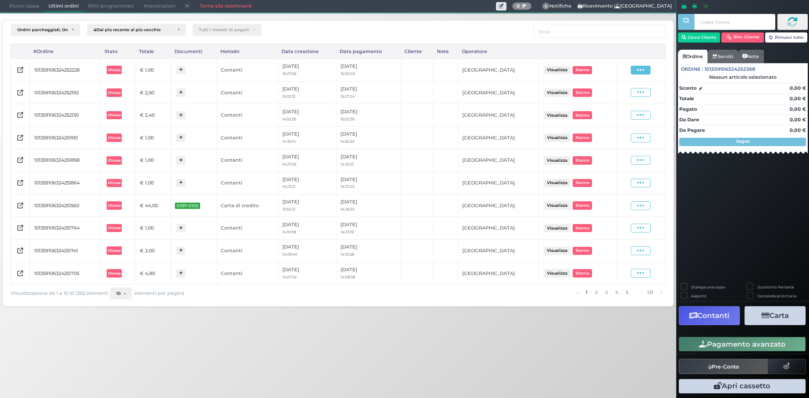
click at [641, 73] on icon at bounding box center [640, 70] width 7 height 8
click at [618, 92] on span "Ristampa Pre-Conto" at bounding box center [621, 94] width 35 height 14
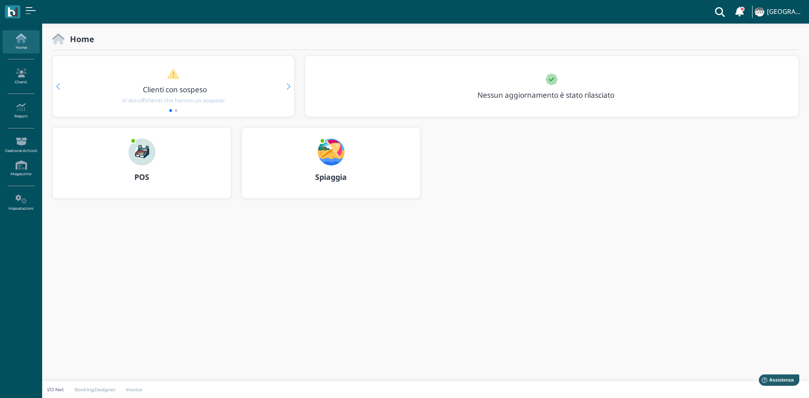
click at [135, 158] on img at bounding box center [141, 152] width 27 height 27
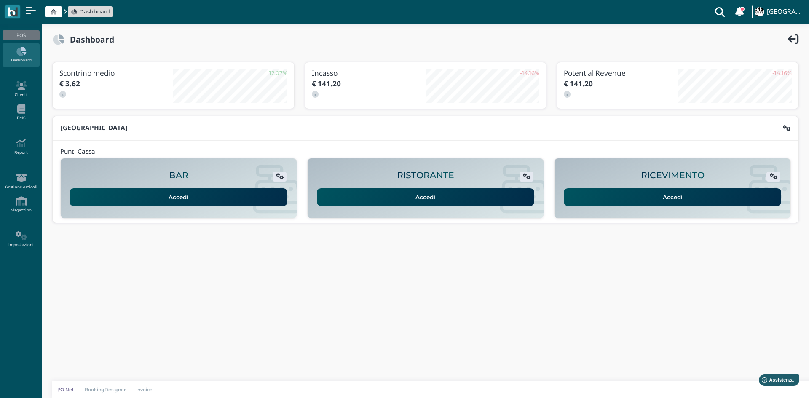
click at [685, 197] on link "Accedi" at bounding box center [673, 197] width 218 height 18
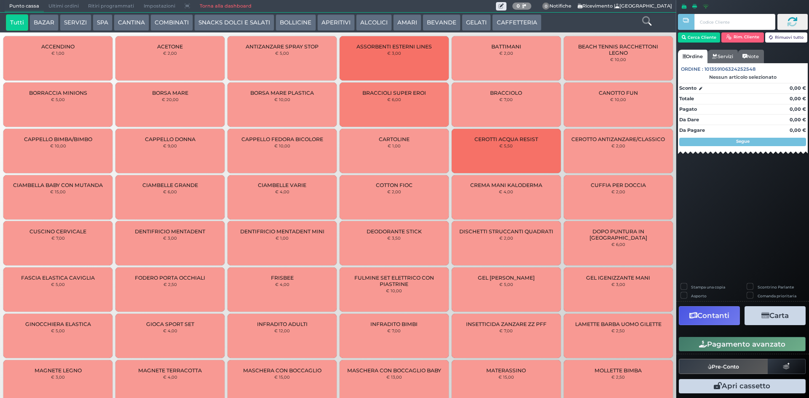
click at [442, 22] on button "BEVANDE" at bounding box center [442, 22] width 38 height 17
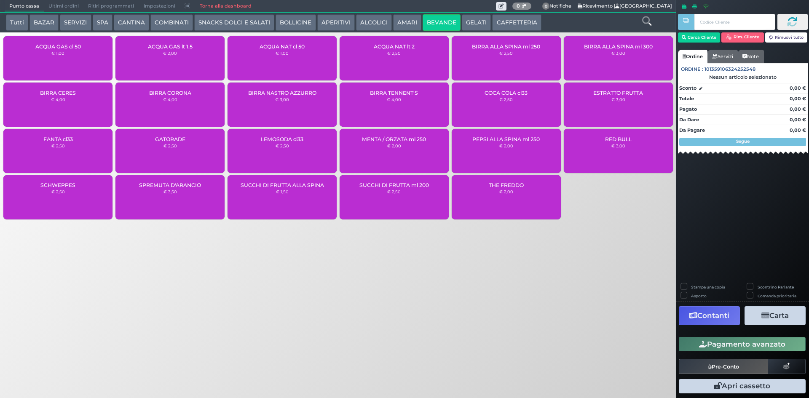
click at [62, 67] on div "ACQUA GAS cl 50 € 1,00" at bounding box center [57, 58] width 109 height 44
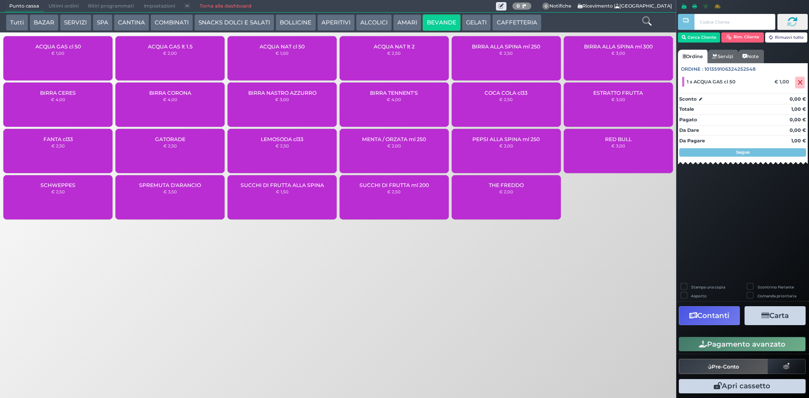
click at [63, 65] on div "ACQUA GAS cl 50 € 1,00" at bounding box center [57, 58] width 109 height 44
drag, startPoint x: 701, startPoint y: 338, endPoint x: 620, endPoint y: 337, distance: 80.9
click at [701, 338] on button "Pagamento avanzato" at bounding box center [742, 344] width 127 height 14
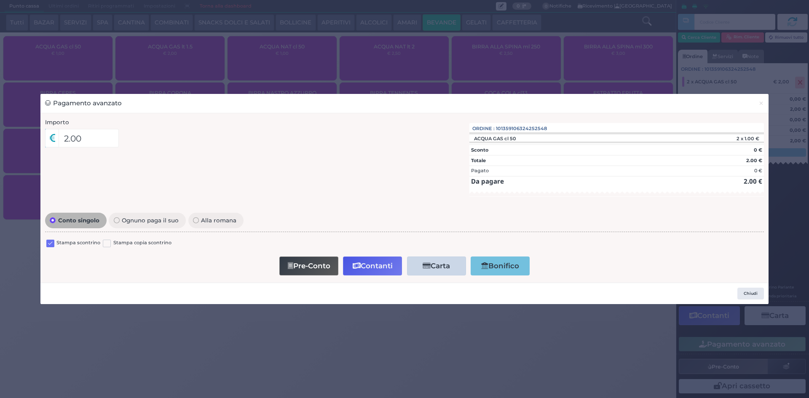
click at [51, 246] on label at bounding box center [50, 244] width 8 height 8
click at [0, 0] on input "checkbox" at bounding box center [0, 0] width 0 height 0
click at [374, 269] on button "Contanti" at bounding box center [372, 266] width 59 height 19
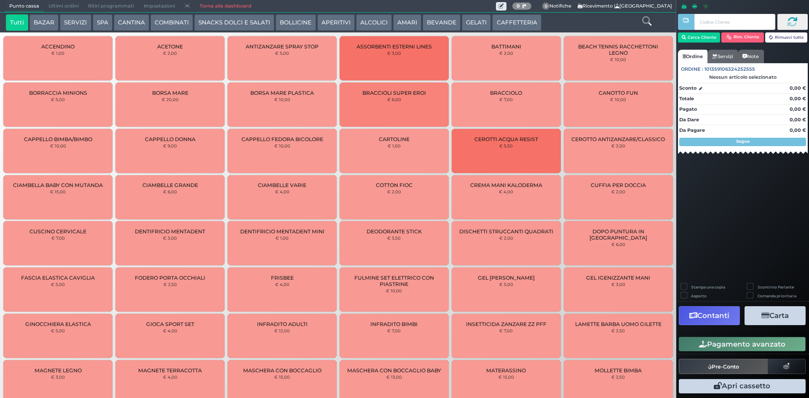
click at [66, 7] on span "Ultimi ordini" at bounding box center [64, 6] width 40 height 12
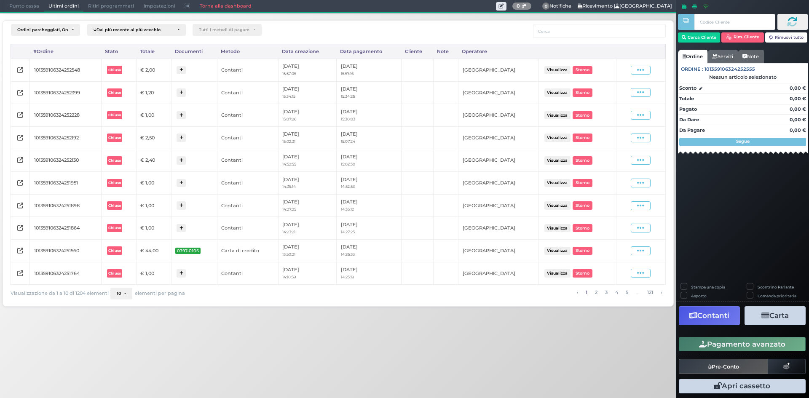
drag, startPoint x: 643, startPoint y: 67, endPoint x: 626, endPoint y: 94, distance: 32.2
click at [644, 67] on icon at bounding box center [640, 70] width 7 height 8
click at [610, 99] on span "Ristampa Pre-Conto" at bounding box center [621, 94] width 35 height 14
click at [24, 9] on span "Punto cassa" at bounding box center [24, 6] width 39 height 12
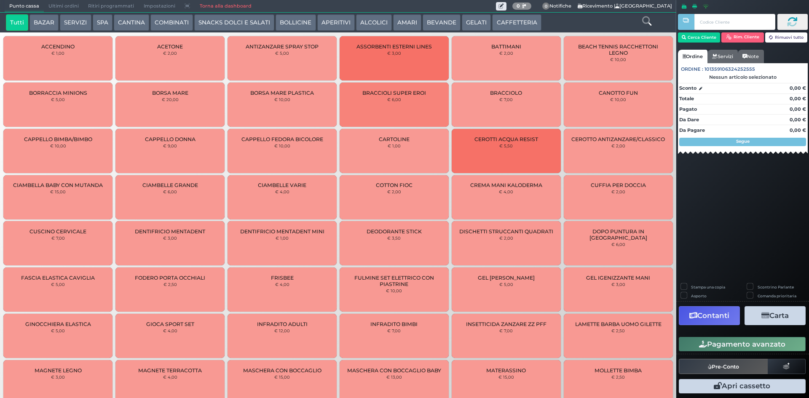
click at [441, 21] on button "BEVANDE" at bounding box center [442, 22] width 38 height 17
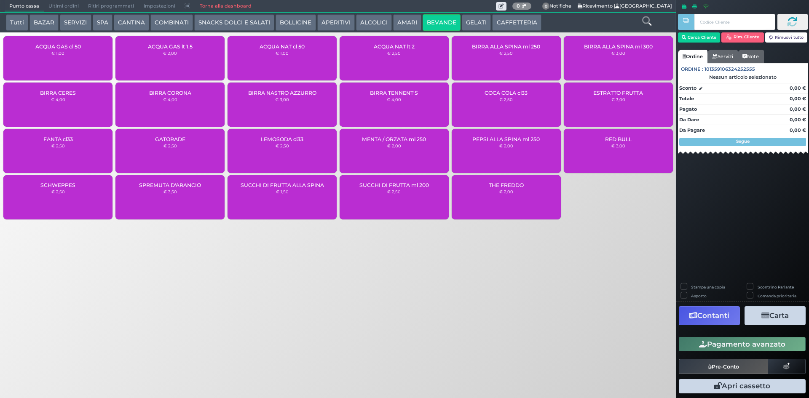
click at [388, 70] on div "ACQUA NAT lt 2 € 2,50" at bounding box center [394, 58] width 109 height 44
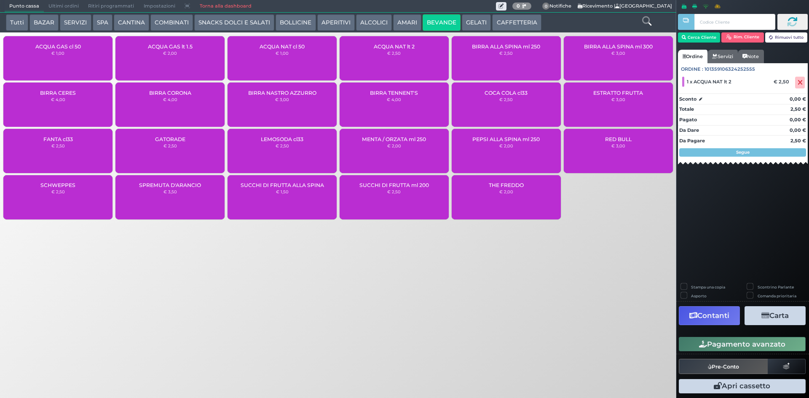
click at [752, 348] on button "Pagamento avanzato" at bounding box center [742, 344] width 127 height 14
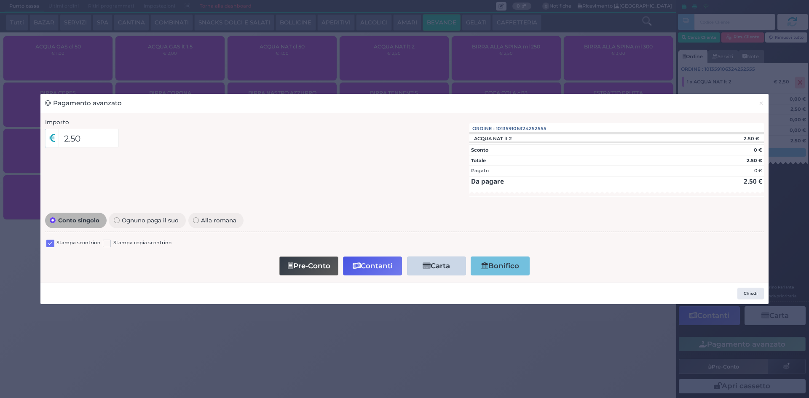
click at [51, 245] on label at bounding box center [50, 244] width 8 height 8
click at [0, 0] on input "checkbox" at bounding box center [0, 0] width 0 height 0
click at [389, 260] on button "Contanti" at bounding box center [372, 266] width 59 height 19
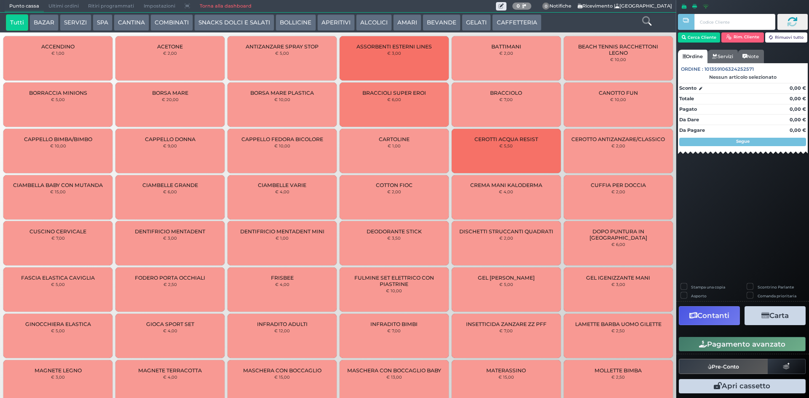
click at [65, 11] on span "Ultimi ordini" at bounding box center [64, 6] width 40 height 12
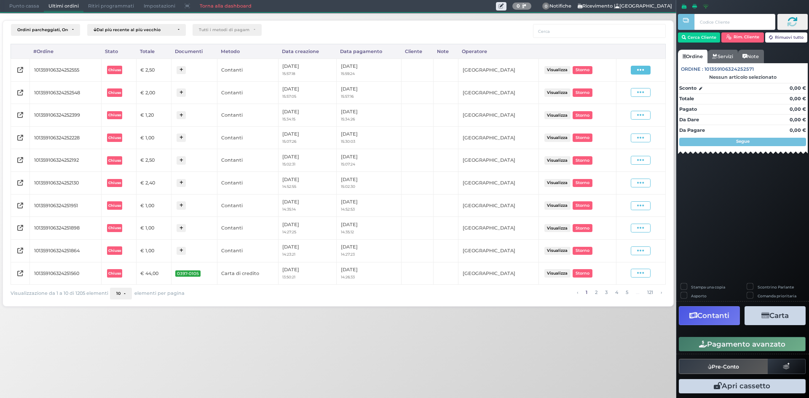
click at [645, 73] on span at bounding box center [641, 70] width 20 height 9
click at [619, 91] on span "Ristampa Pre-Conto" at bounding box center [621, 94] width 35 height 14
